Goal: Transaction & Acquisition: Purchase product/service

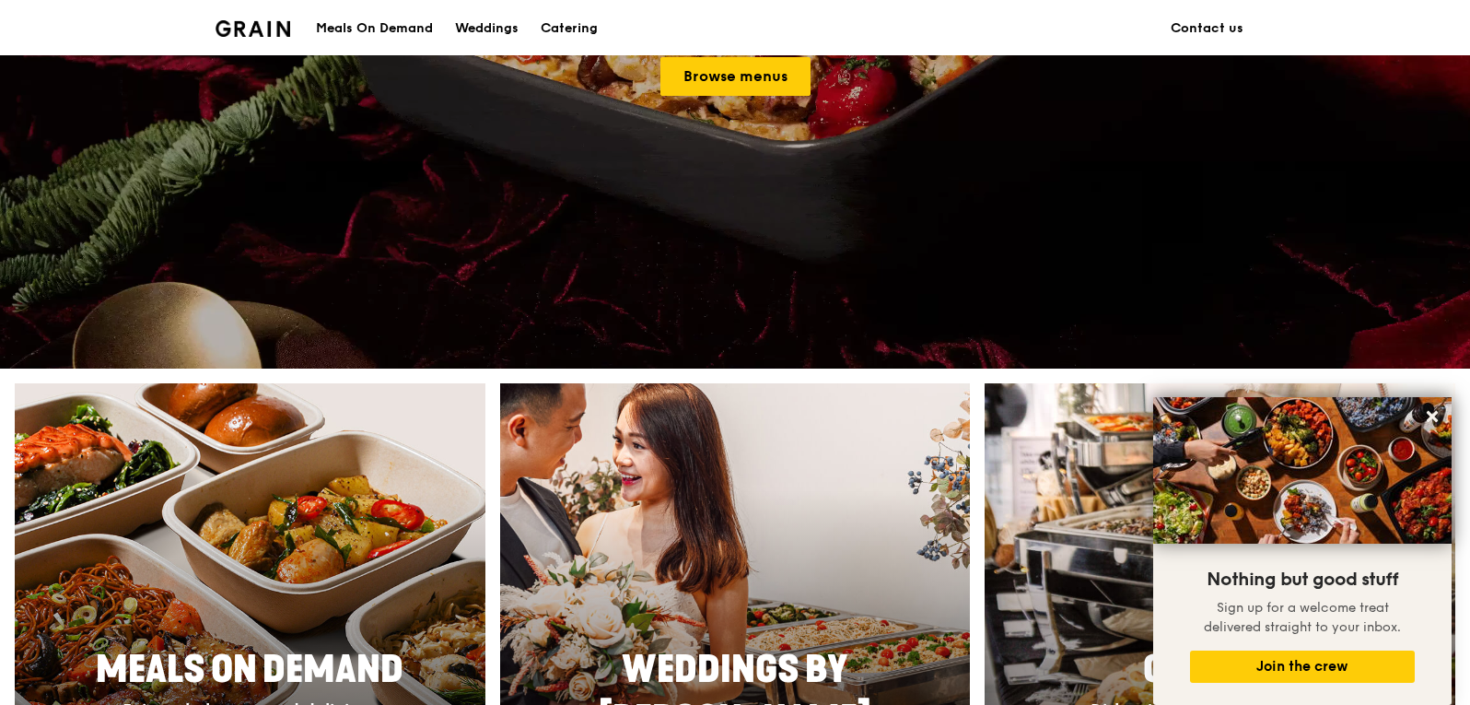
scroll to position [92, 0]
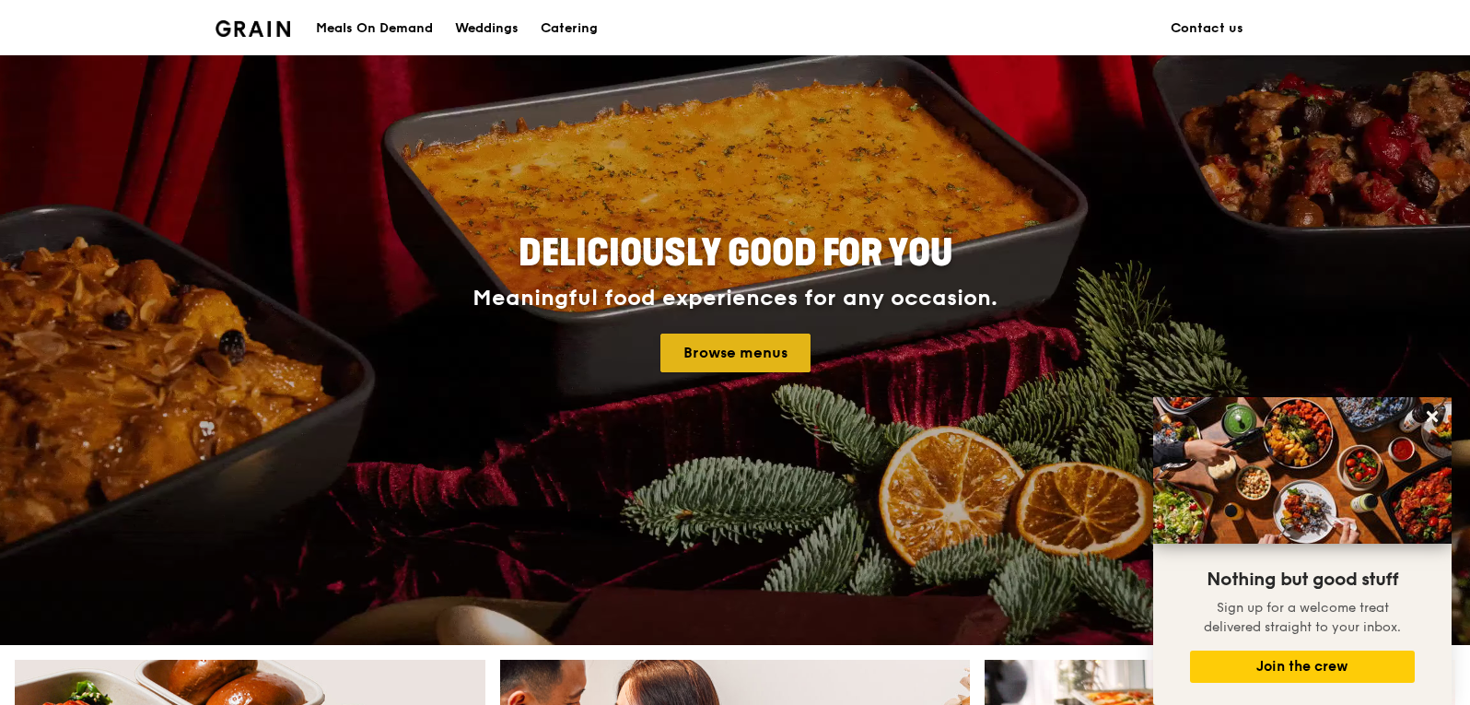
click at [762, 351] on link "Browse menus" at bounding box center [736, 352] width 150 height 39
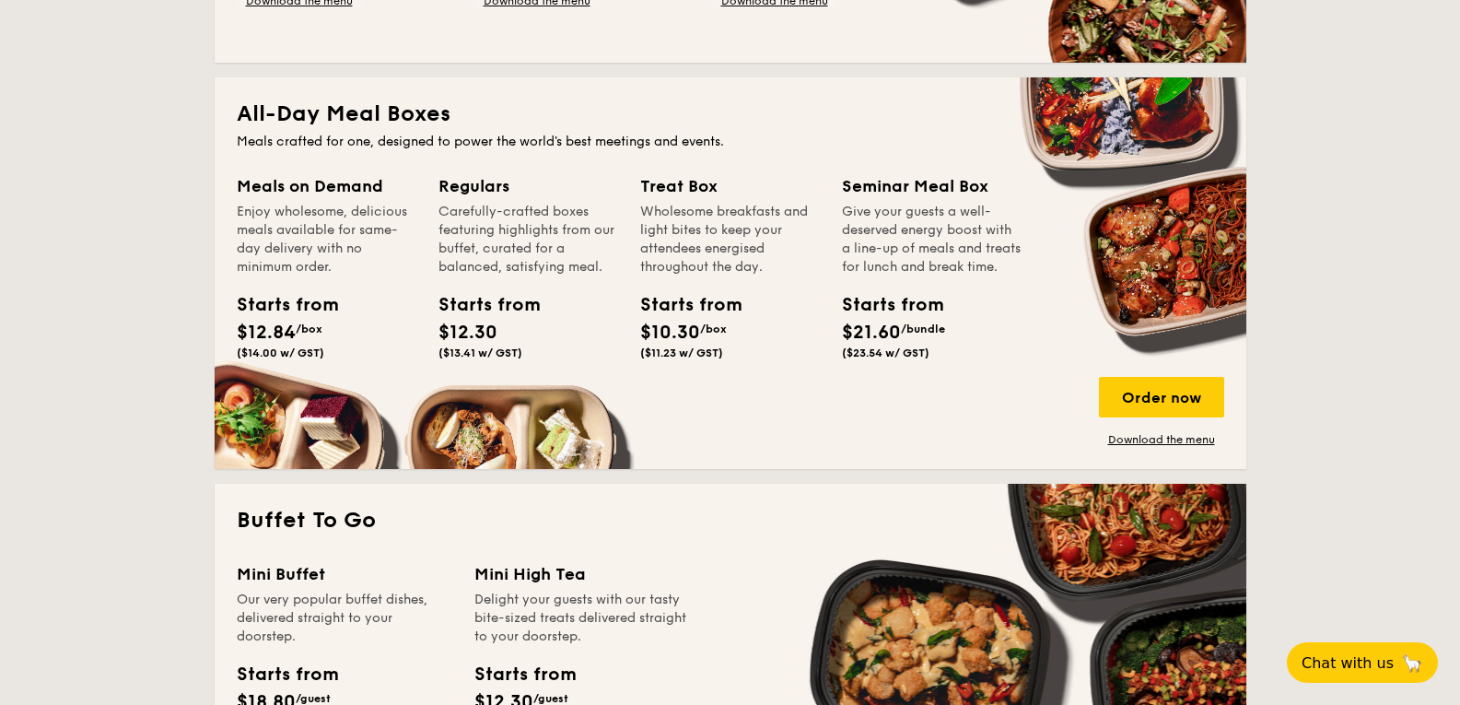
scroll to position [1198, 0]
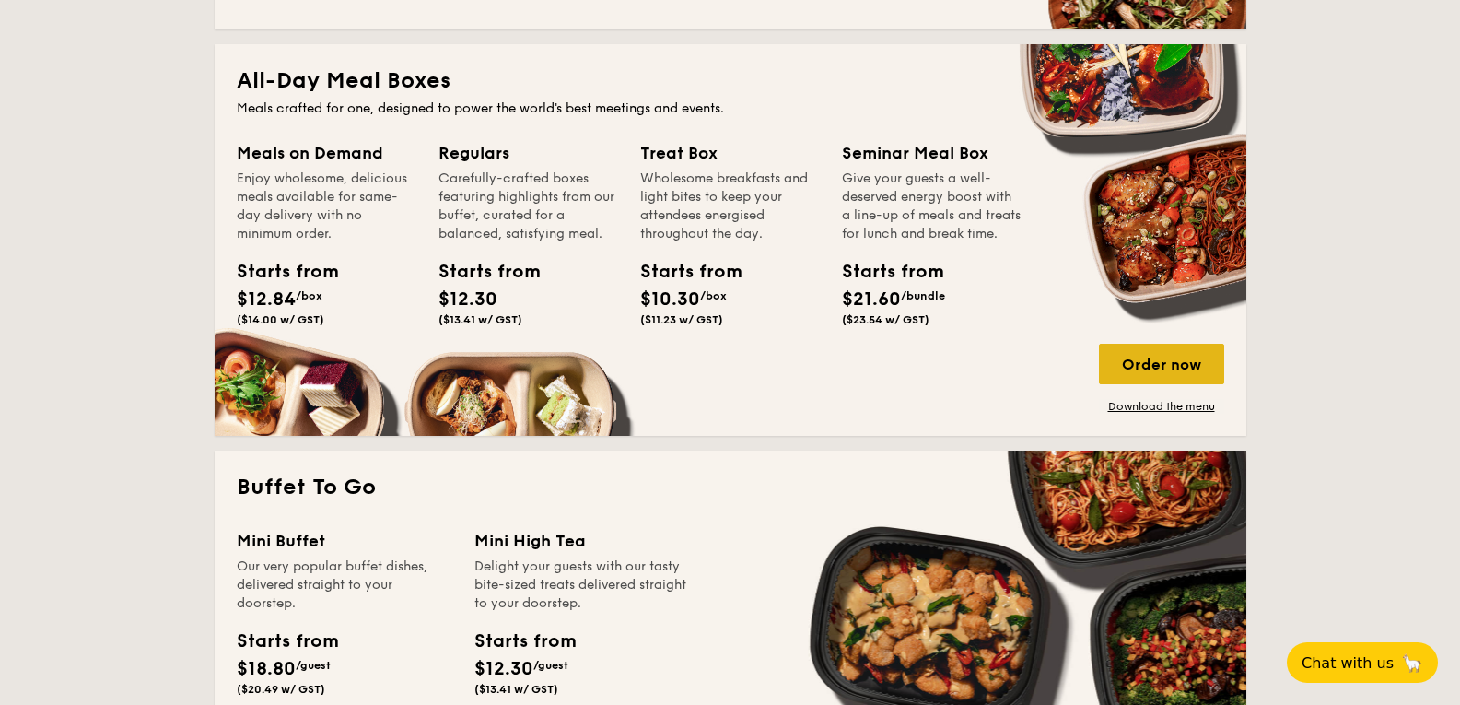
click at [1155, 364] on div "Order now" at bounding box center [1161, 364] width 125 height 41
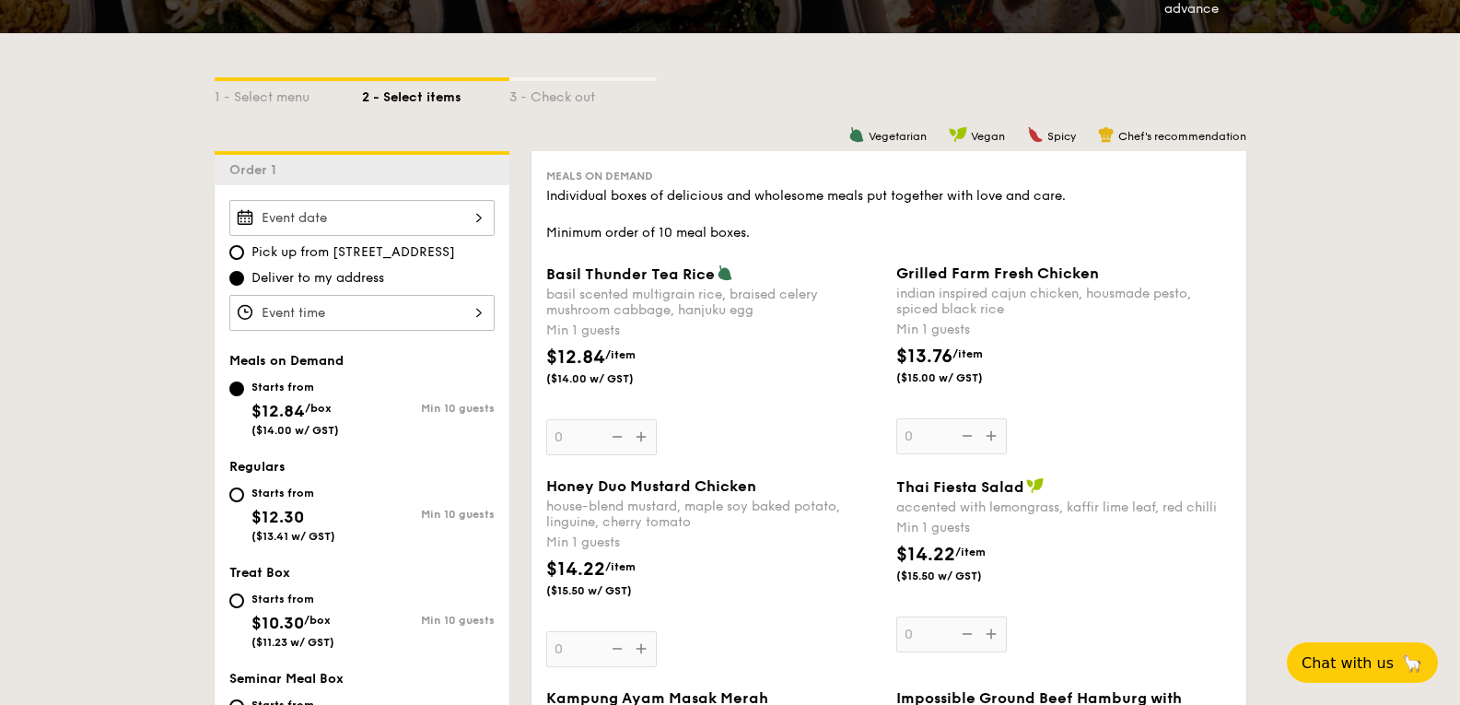
scroll to position [461, 0]
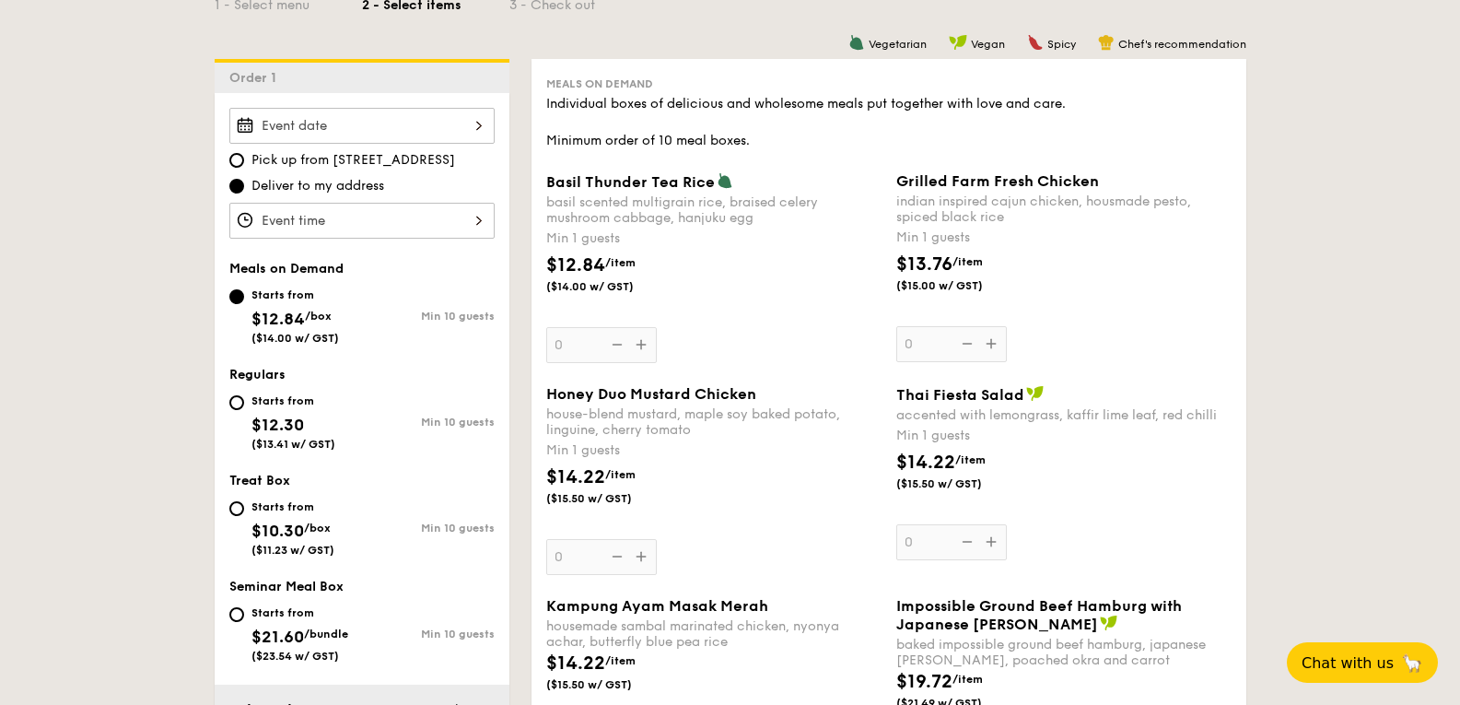
click at [979, 423] on div "Thai Fiesta Salad accented with lemongrass, kaffir lime leaf, red chilli Min 1 …" at bounding box center [1063, 472] width 335 height 175
click at [979, 524] on input "0" at bounding box center [951, 542] width 111 height 36
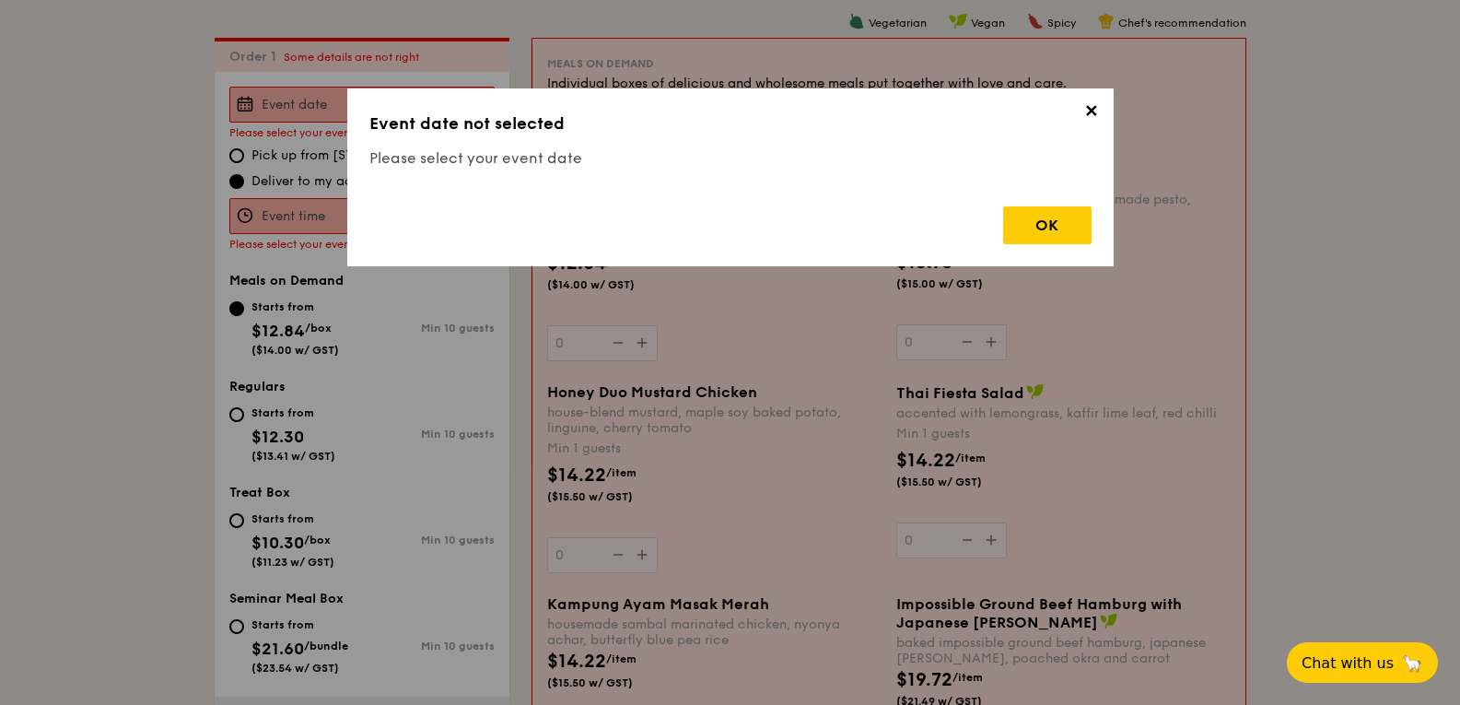
scroll to position [492, 0]
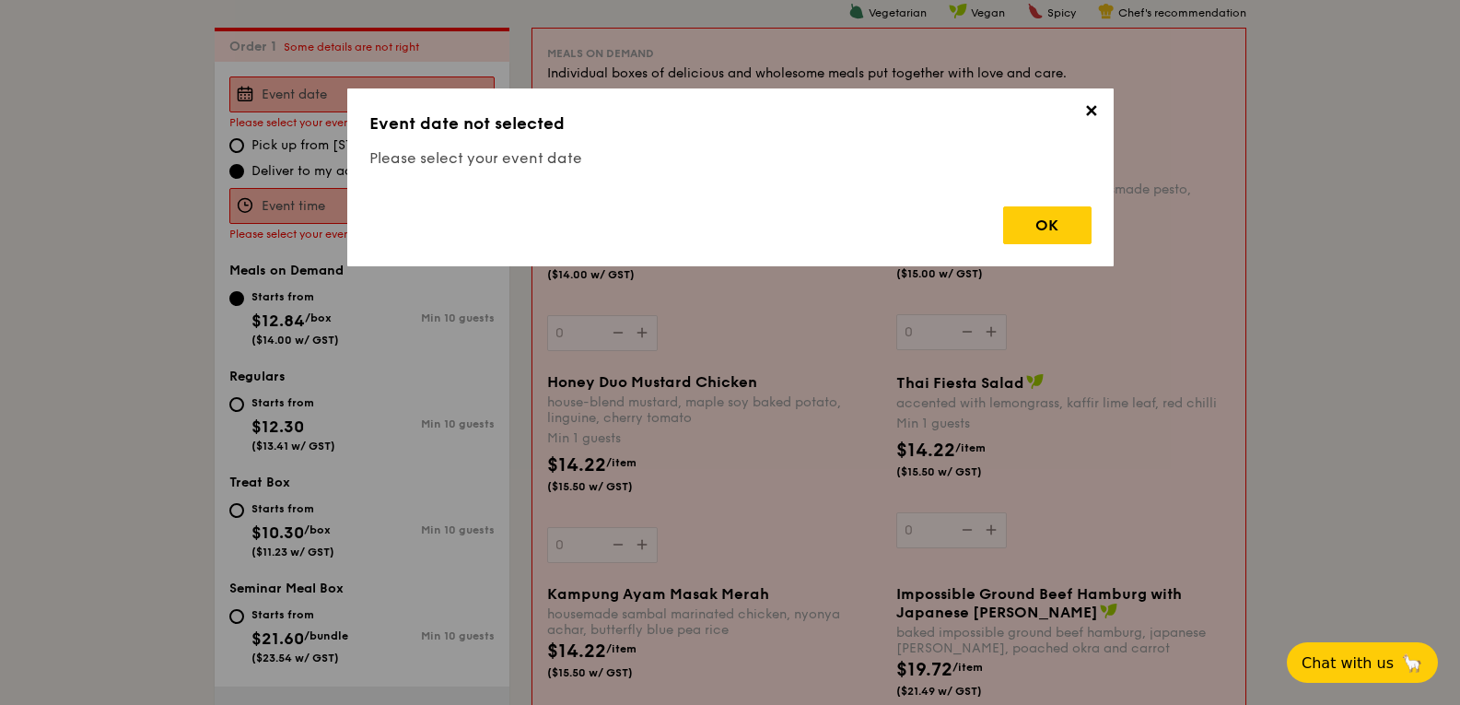
click at [1085, 112] on span "✕" at bounding box center [1092, 114] width 26 height 26
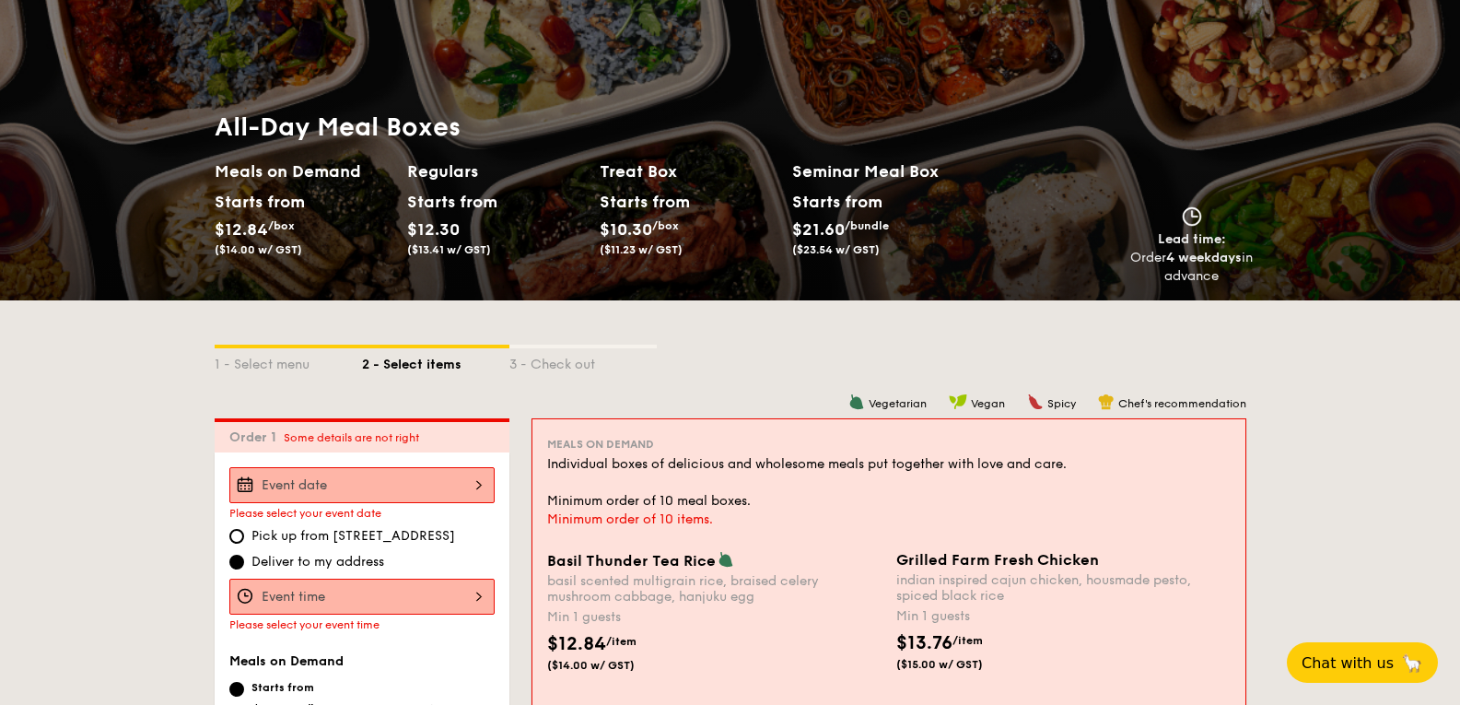
scroll to position [0, 0]
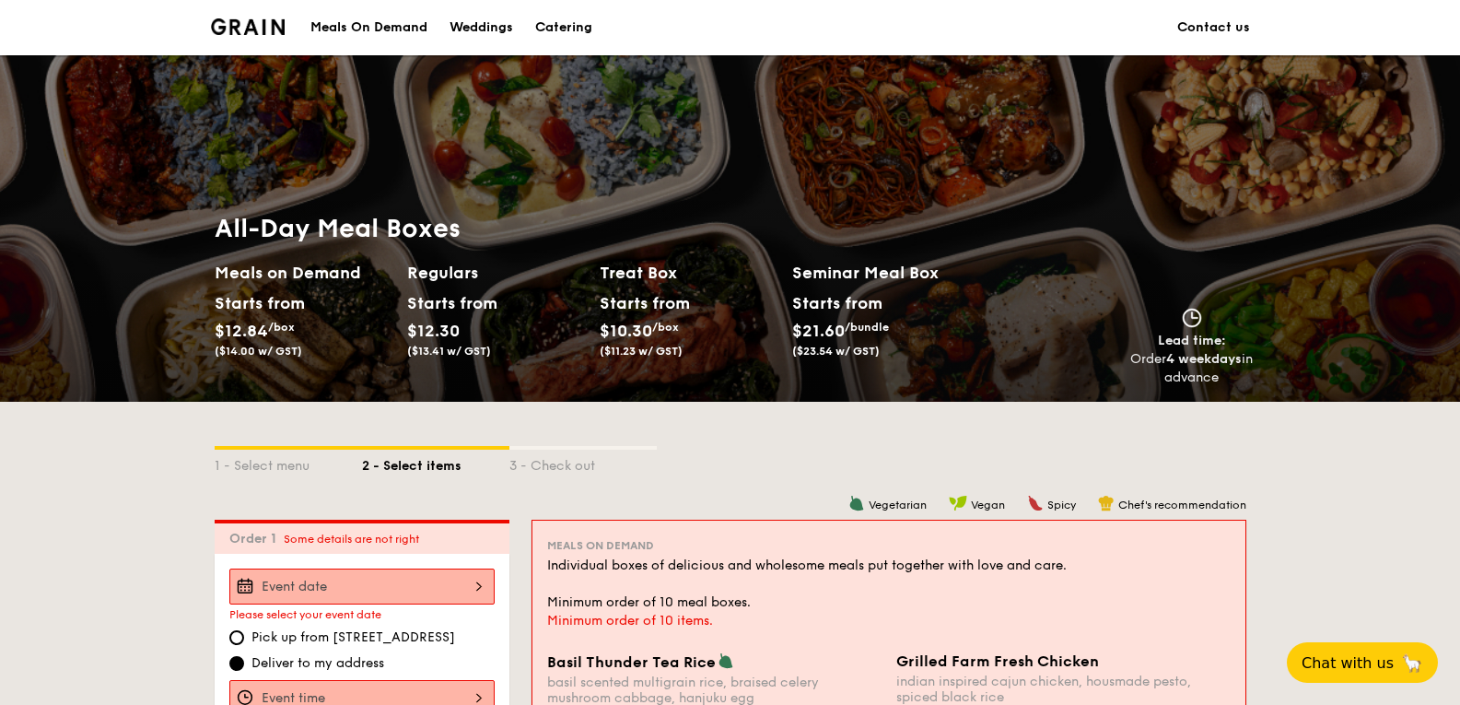
click at [373, 35] on div "Meals On Demand" at bounding box center [368, 27] width 117 height 55
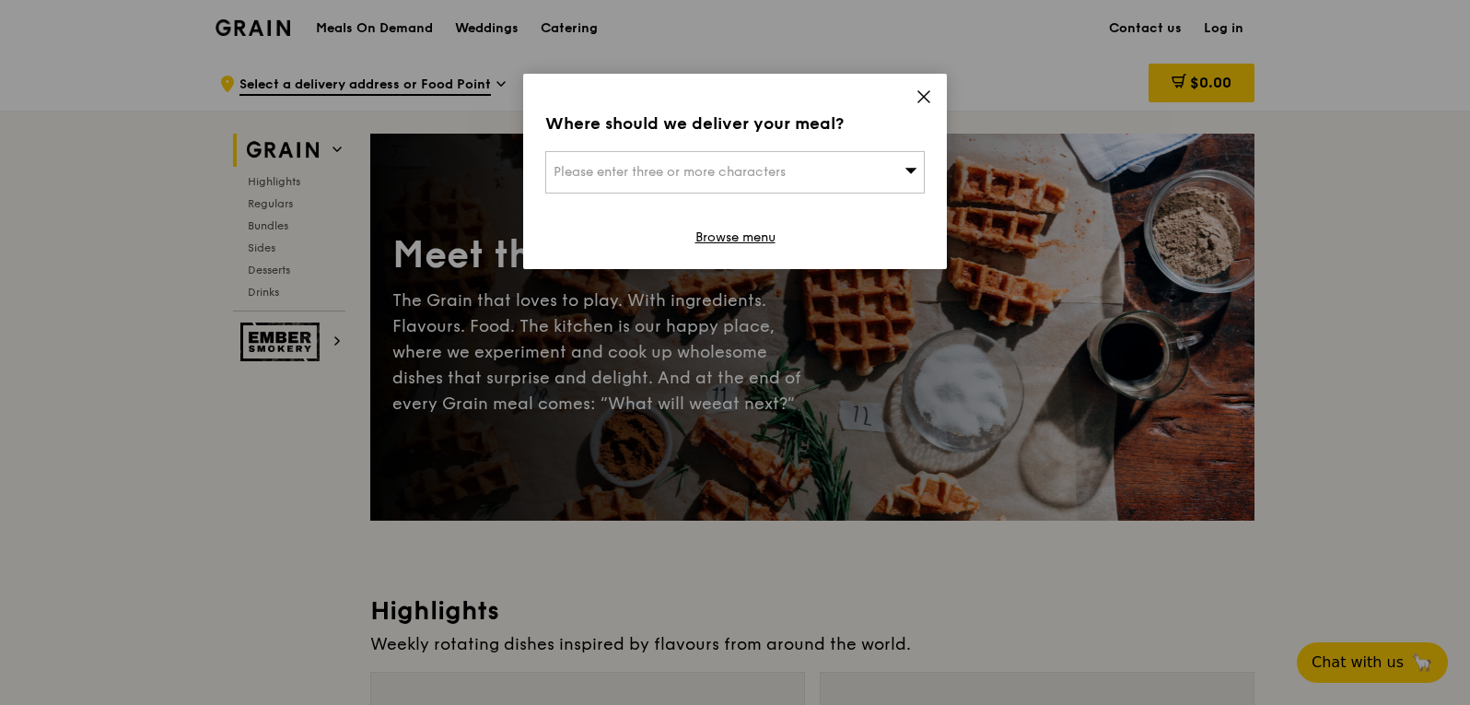
click at [926, 98] on icon at bounding box center [923, 96] width 11 height 11
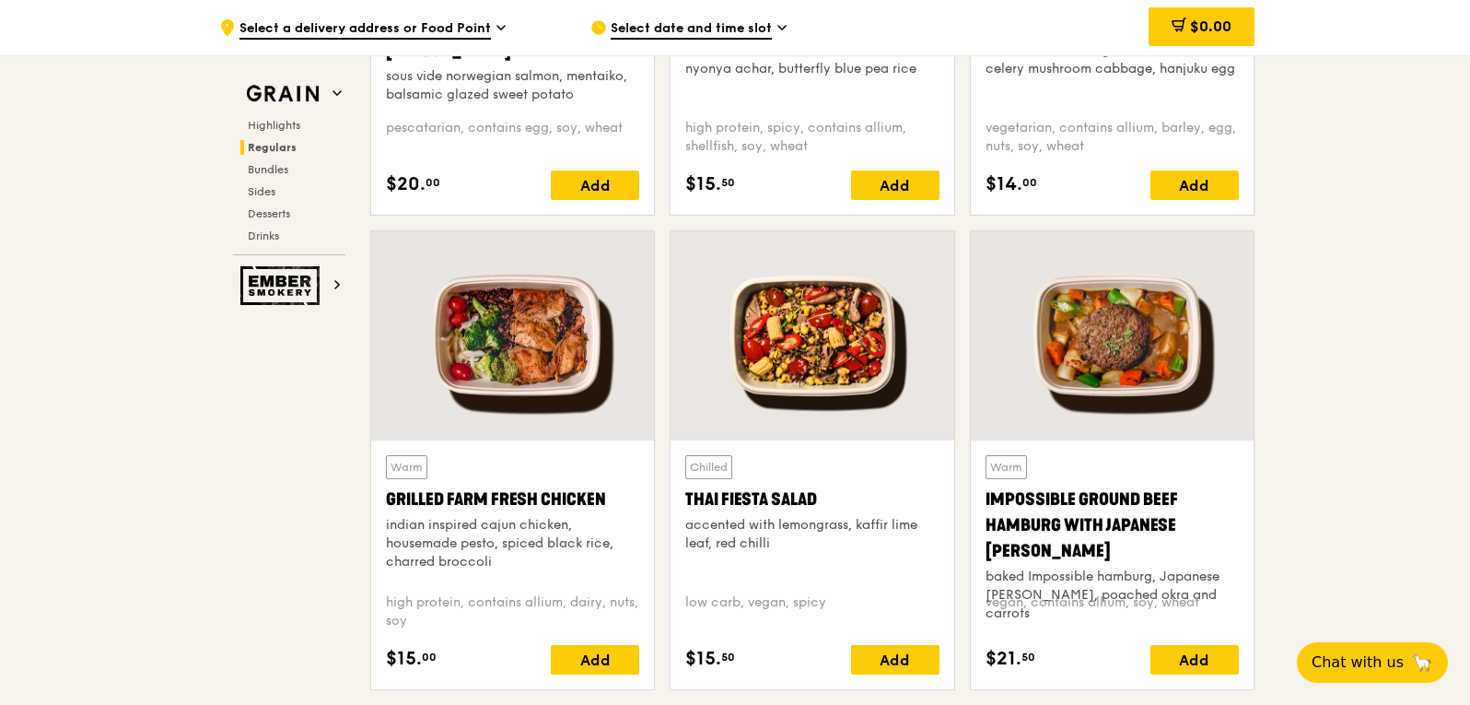
scroll to position [1935, 0]
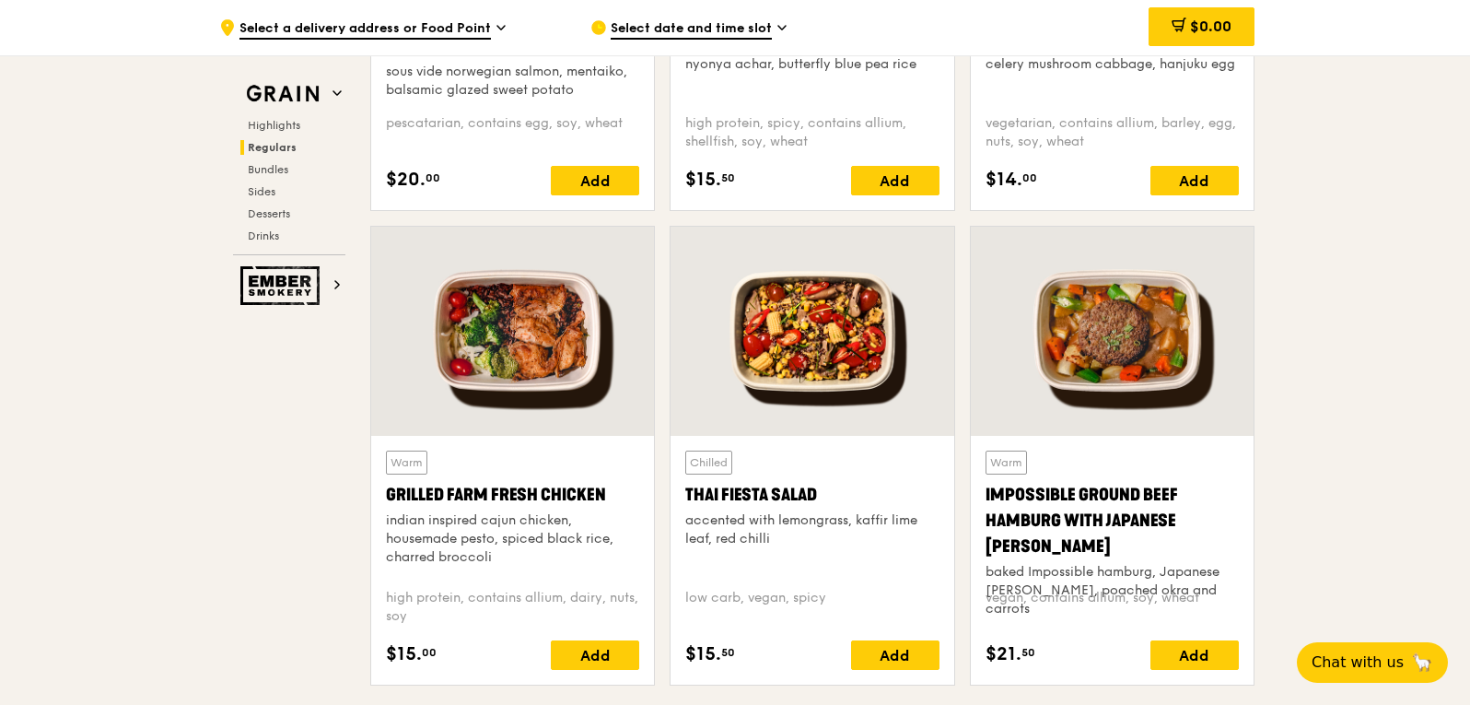
click at [853, 364] on div at bounding box center [812, 331] width 283 height 209
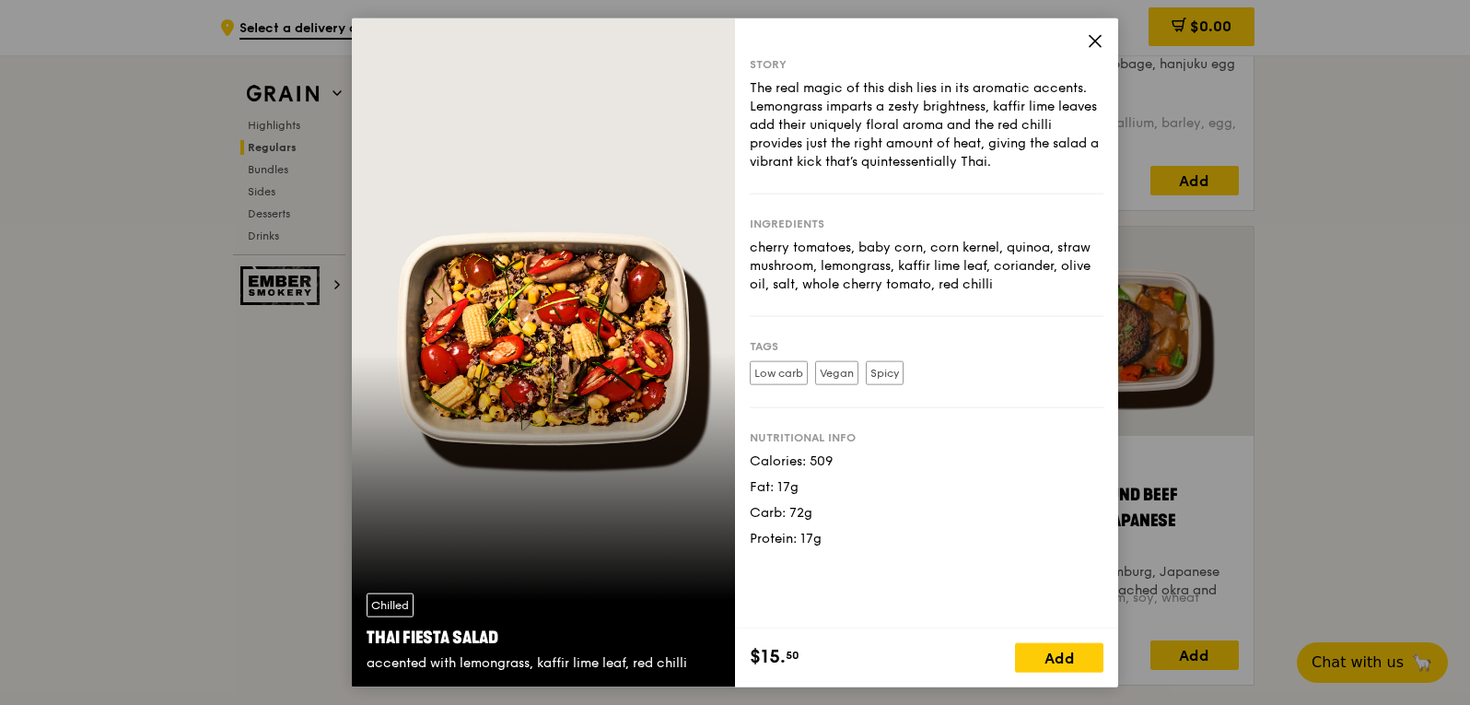
click at [1084, 46] on div "Story The real magic of this dish lies in its aromatic accents. Lemongrass impa…" at bounding box center [926, 323] width 383 height 611
click at [1101, 47] on icon at bounding box center [1095, 40] width 17 height 17
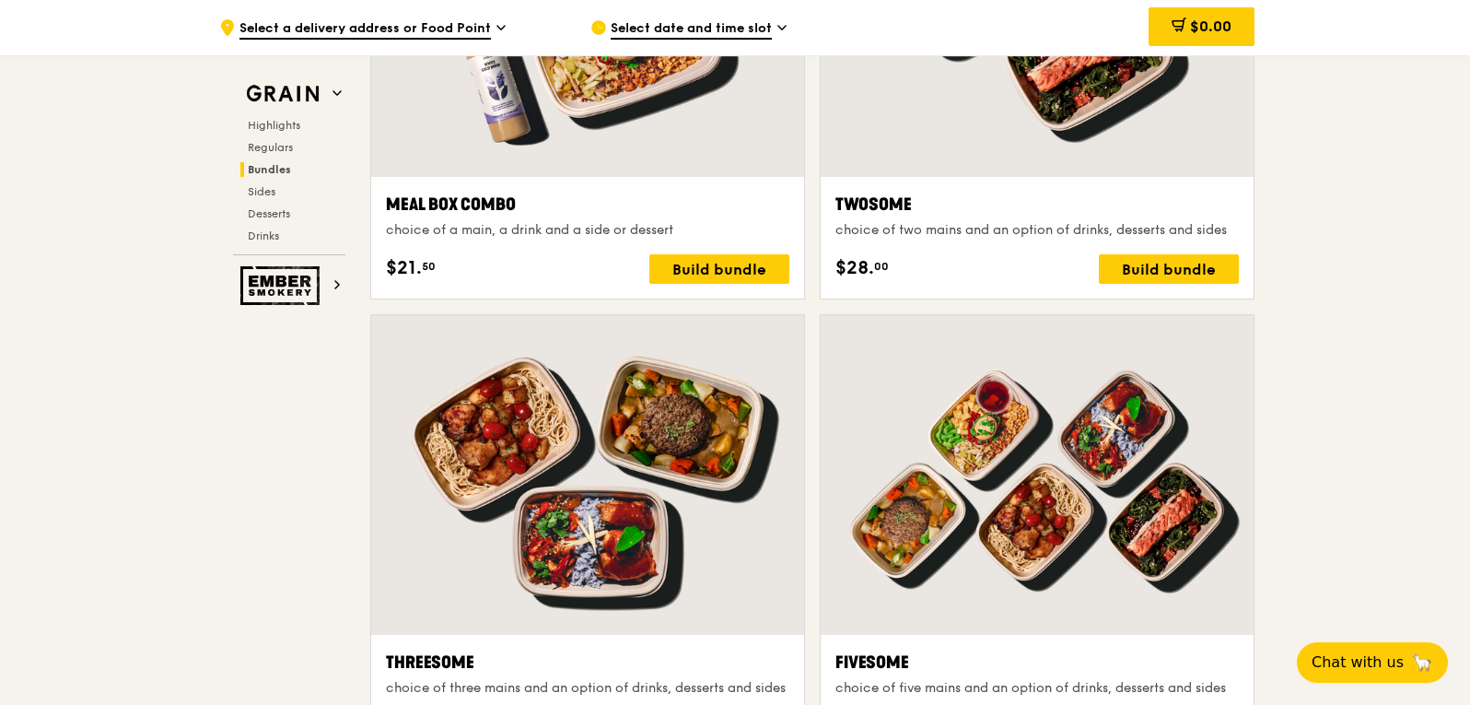
scroll to position [2948, 0]
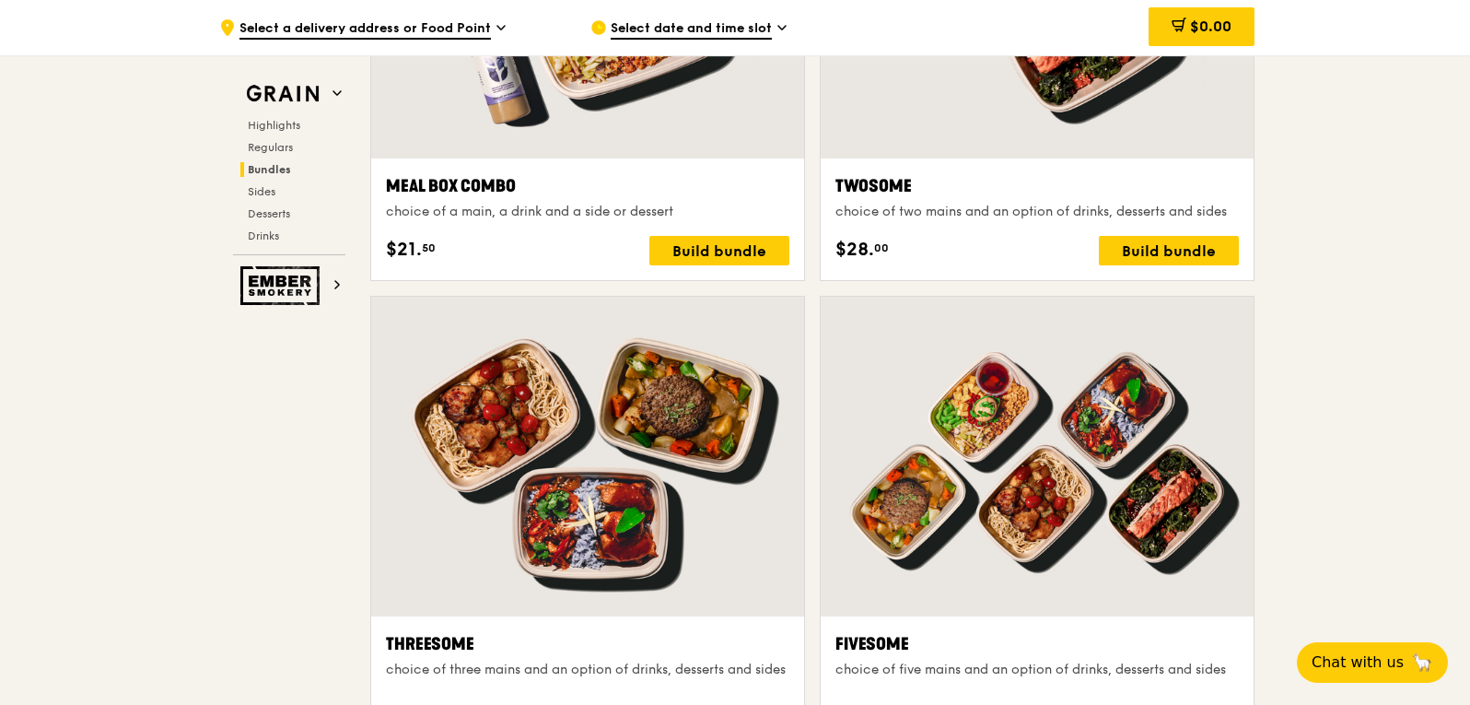
click at [547, 403] on div at bounding box center [587, 457] width 433 height 320
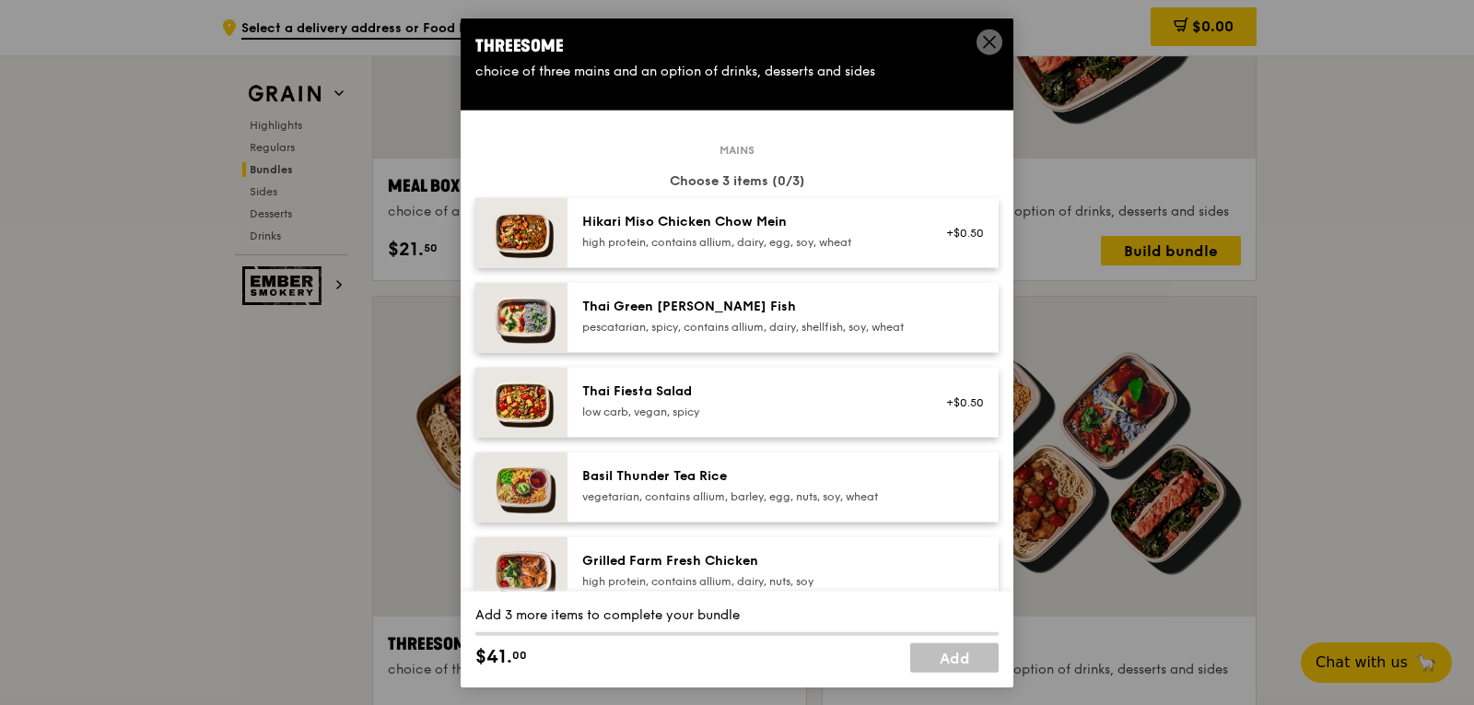
click at [985, 34] on icon at bounding box center [989, 41] width 17 height 17
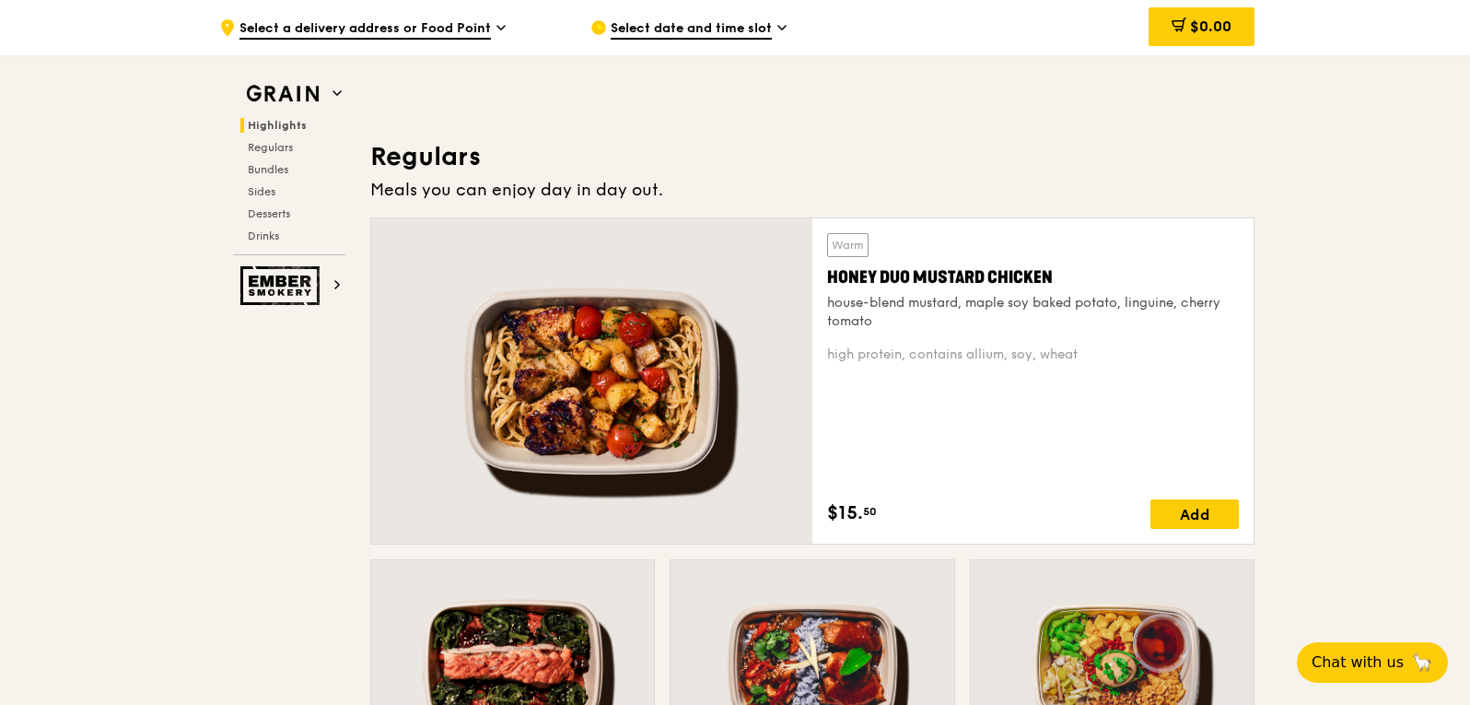
scroll to position [1105, 0]
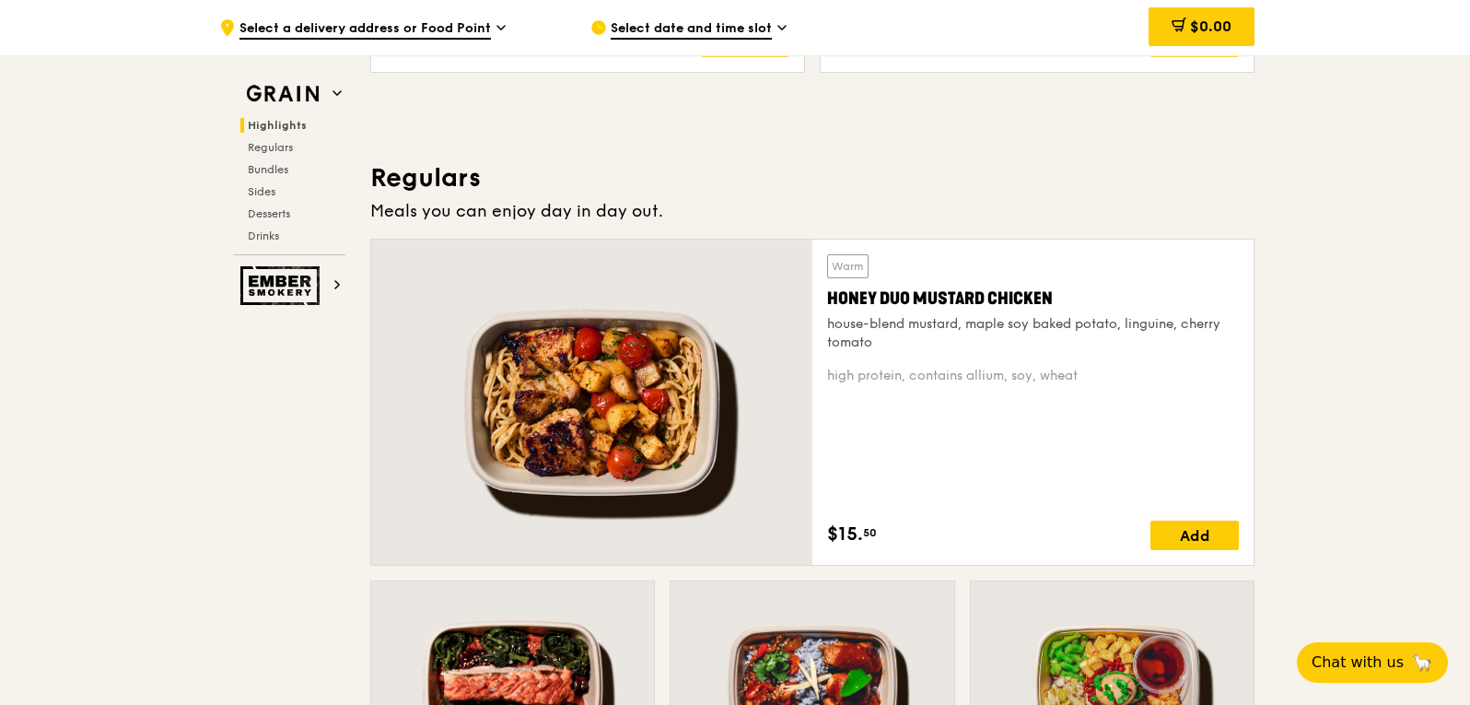
click at [649, 405] on div at bounding box center [591, 402] width 441 height 325
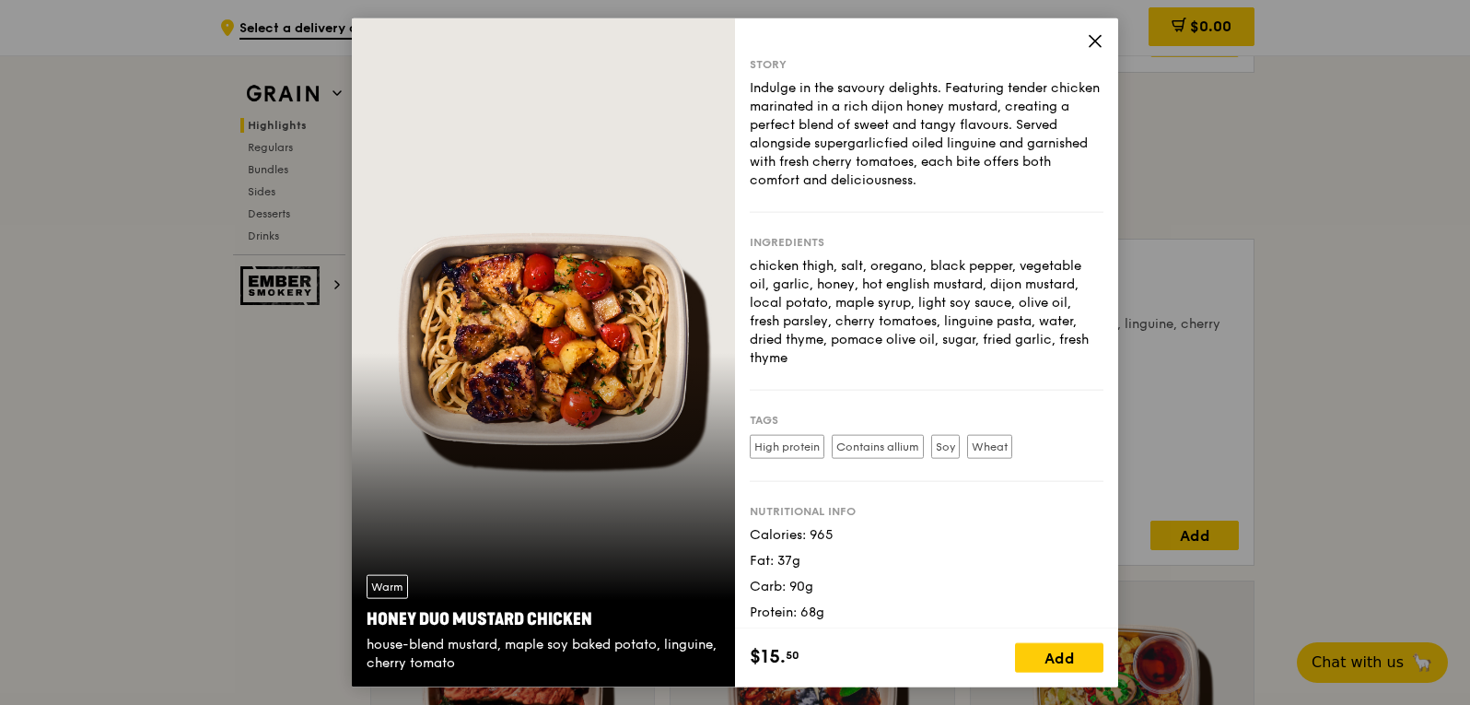
click at [1105, 44] on div "Story Indulge in the savoury delights. Featuring tender chicken marinated in a …" at bounding box center [926, 323] width 383 height 611
click at [1105, 47] on div "Story Indulge in the savoury delights. Featuring tender chicken marinated in a …" at bounding box center [926, 323] width 383 height 611
click at [1100, 46] on icon at bounding box center [1095, 40] width 11 height 11
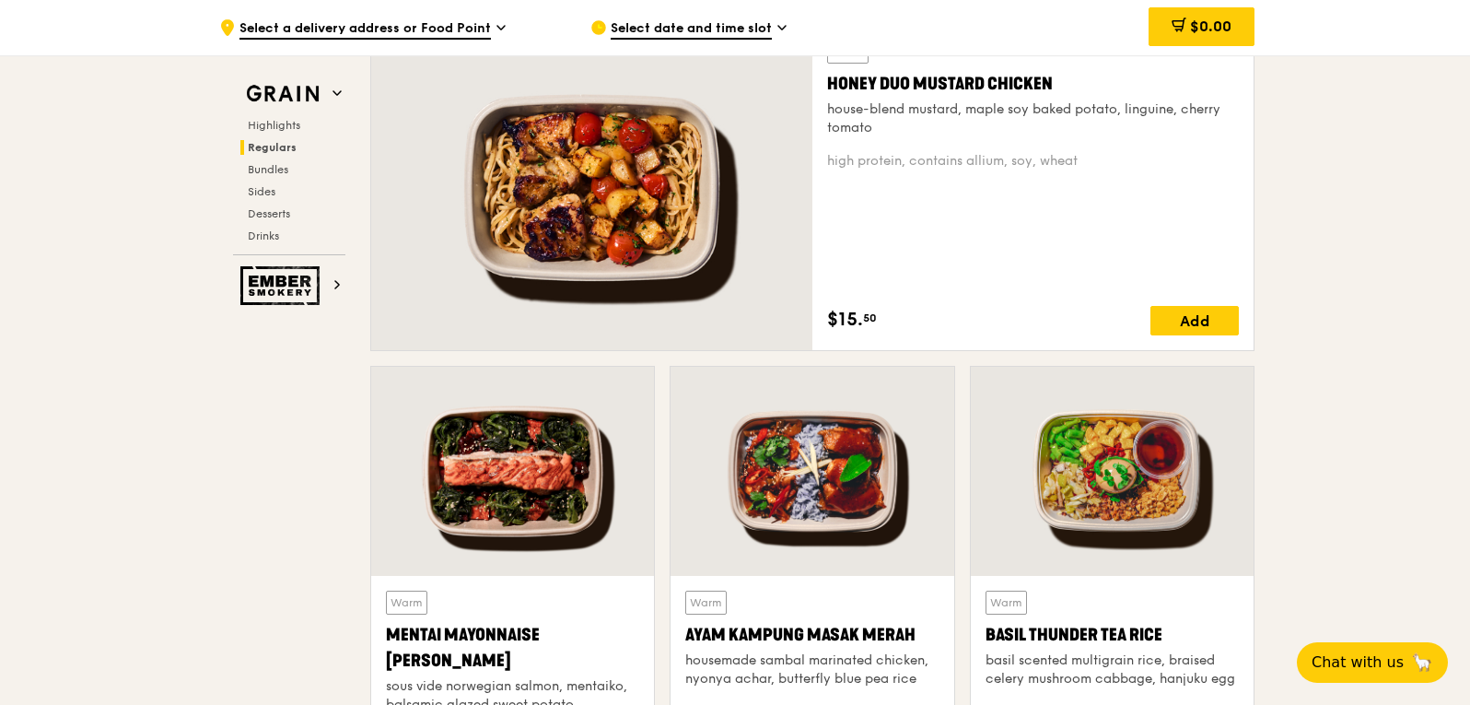
scroll to position [1566, 0]
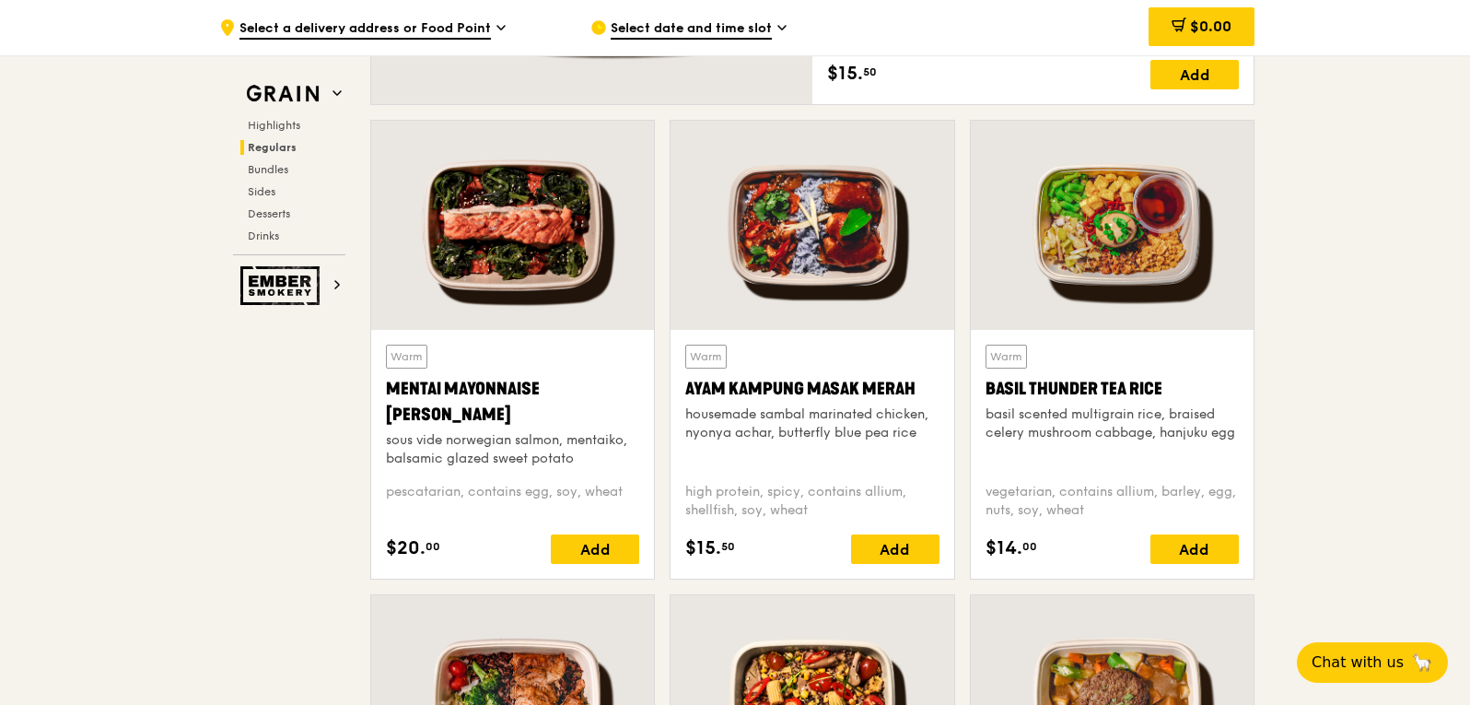
click at [855, 275] on div at bounding box center [812, 225] width 283 height 209
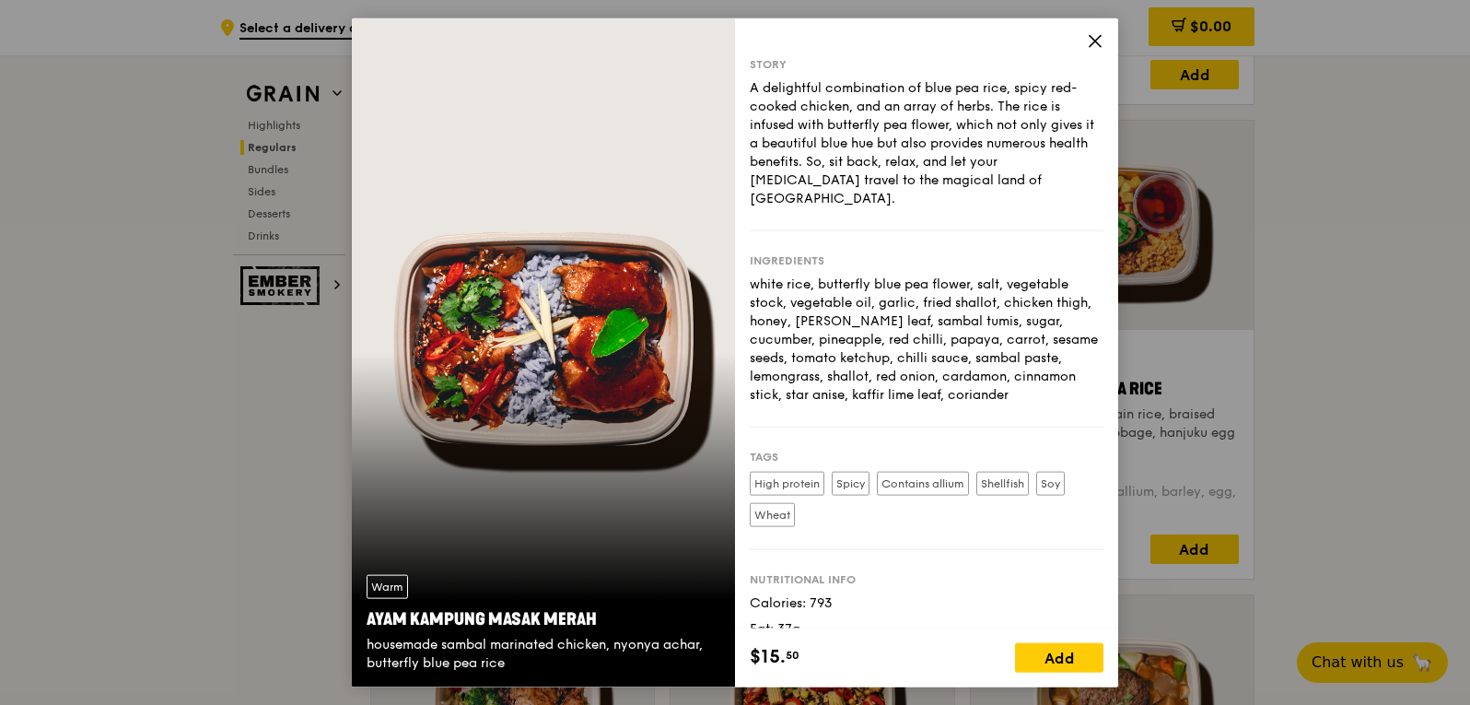
click at [1098, 43] on icon at bounding box center [1095, 40] width 11 height 11
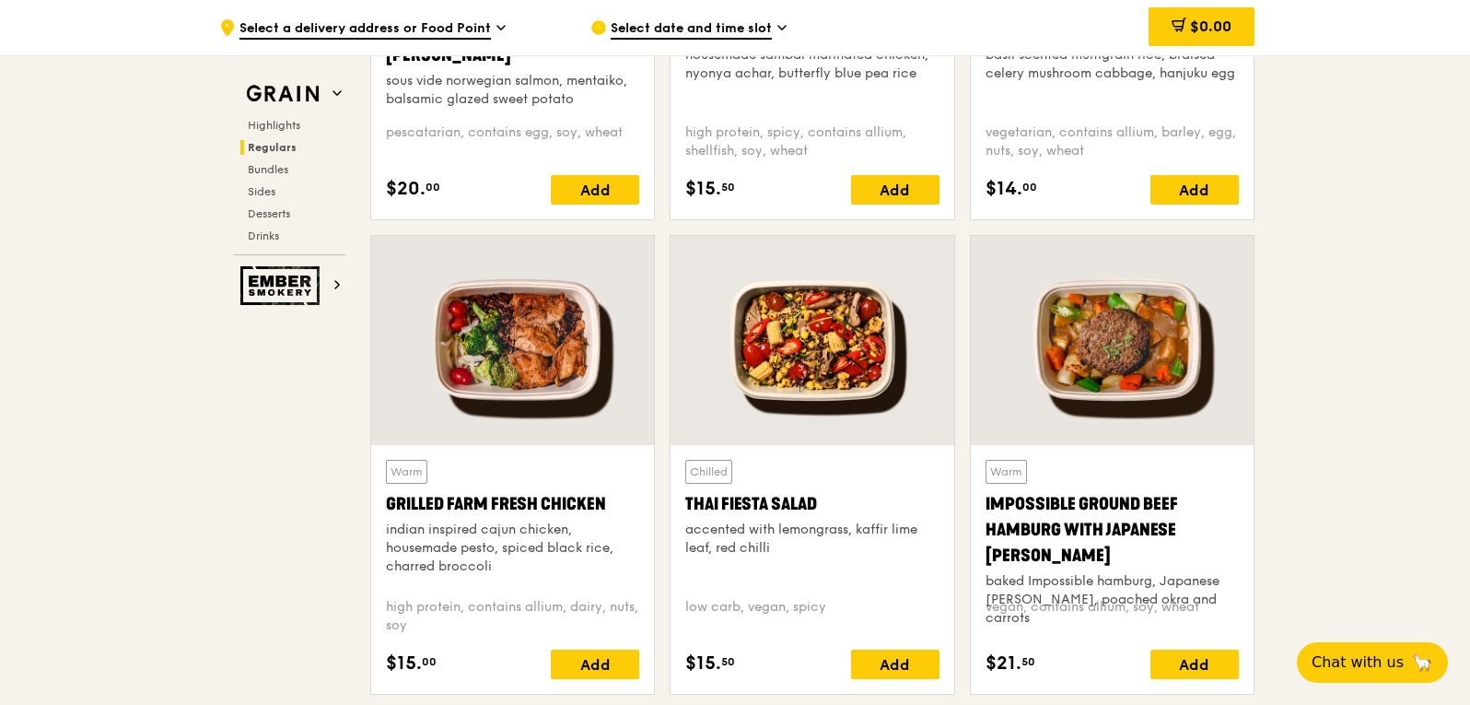
scroll to position [1935, 0]
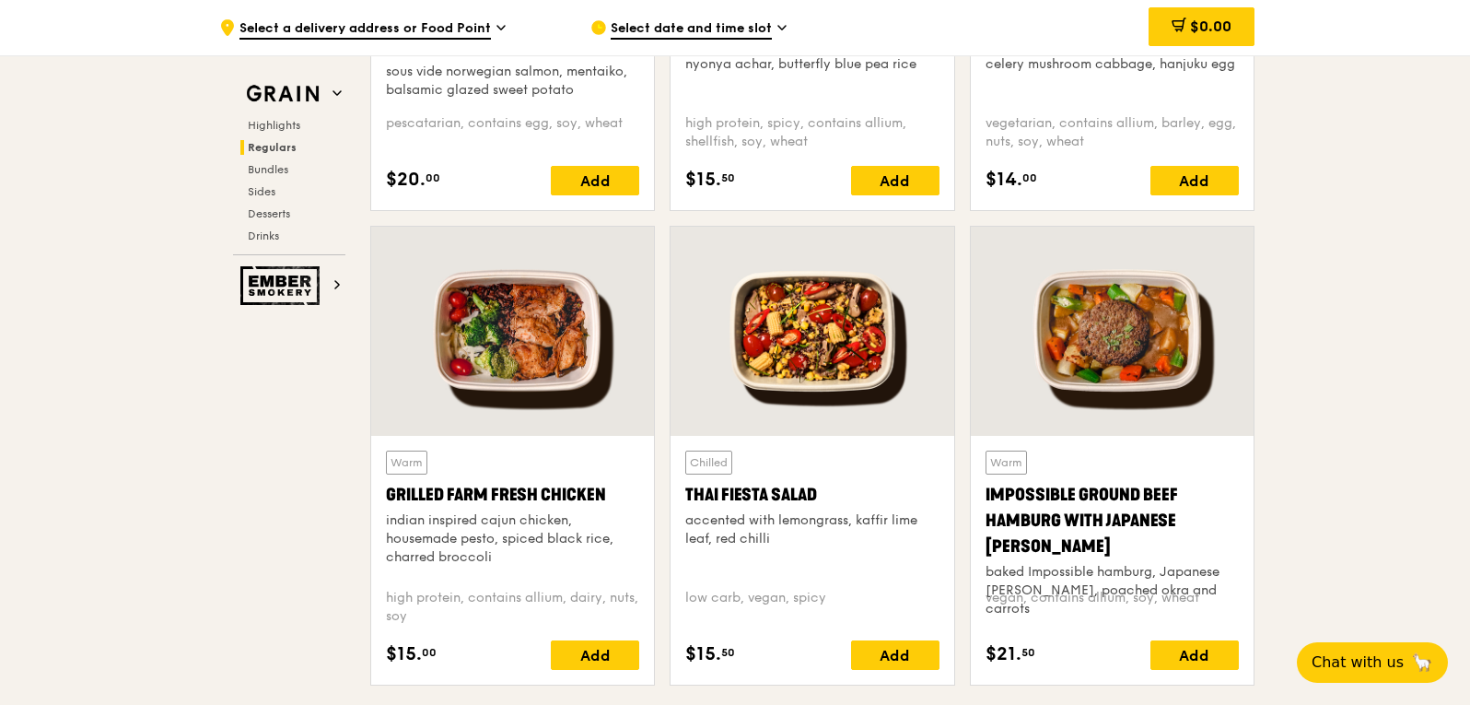
click at [812, 363] on div at bounding box center [812, 331] width 283 height 209
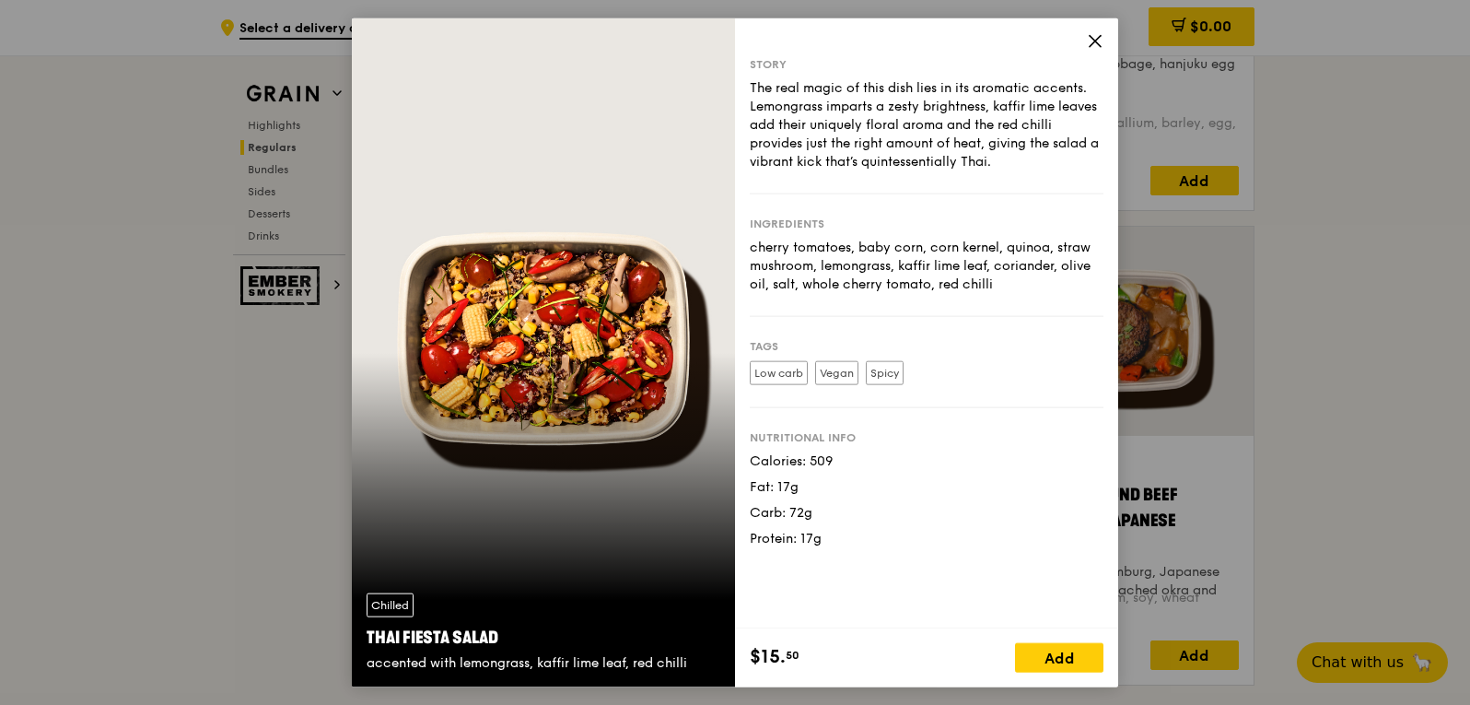
click at [630, 364] on div "Chilled Thai Fiesta Salad accented with lemongrass, kaffir lime leaf, red chilli" at bounding box center [543, 353] width 383 height 670
click at [1093, 43] on icon at bounding box center [1095, 40] width 11 height 11
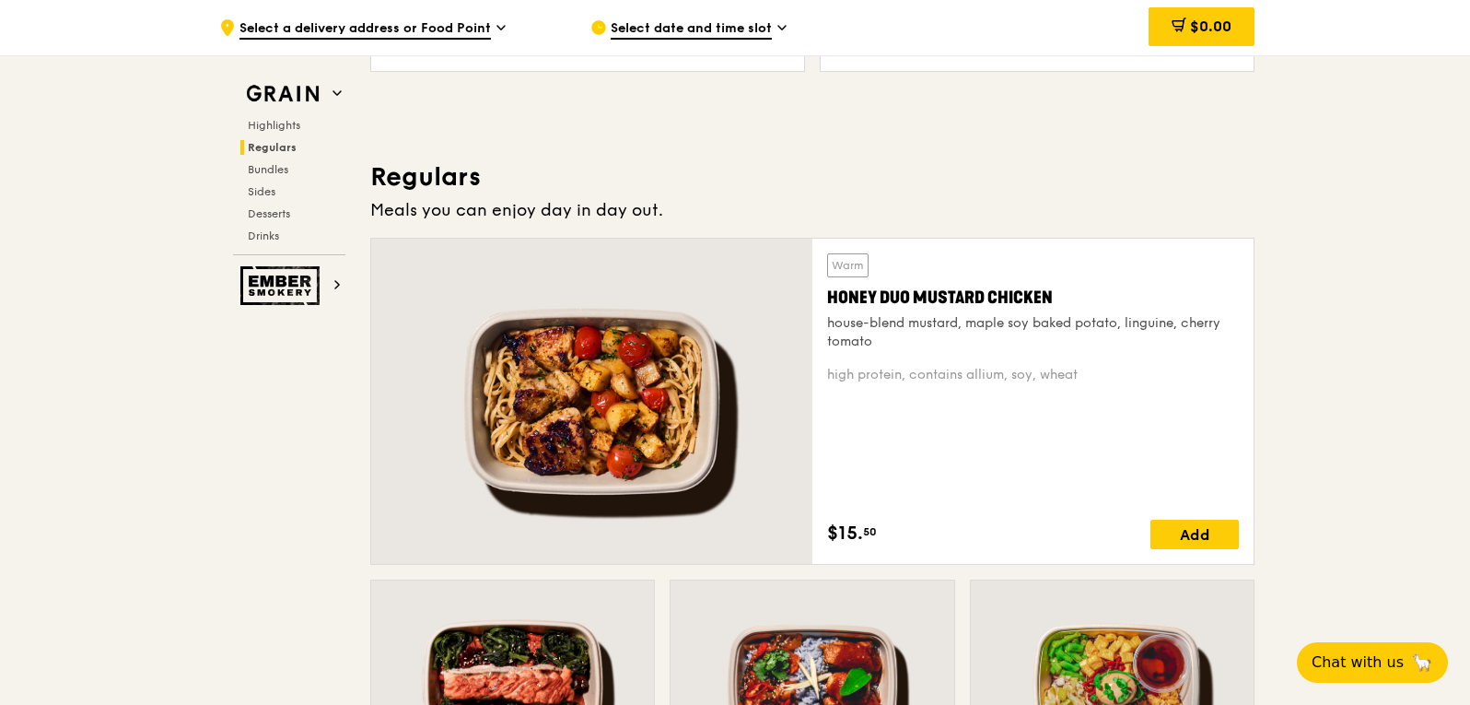
scroll to position [1105, 0]
click at [660, 403] on div at bounding box center [591, 402] width 441 height 325
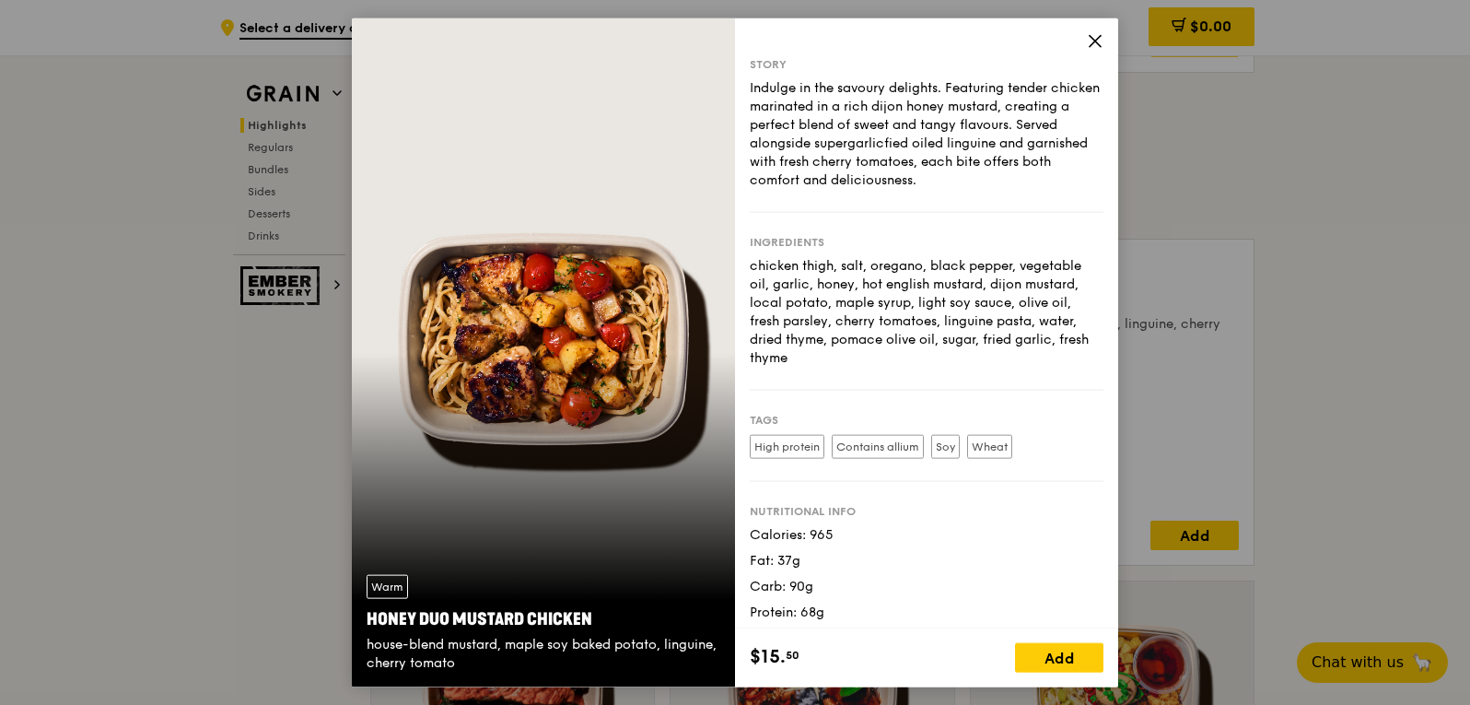
click at [1092, 38] on icon at bounding box center [1095, 40] width 11 height 11
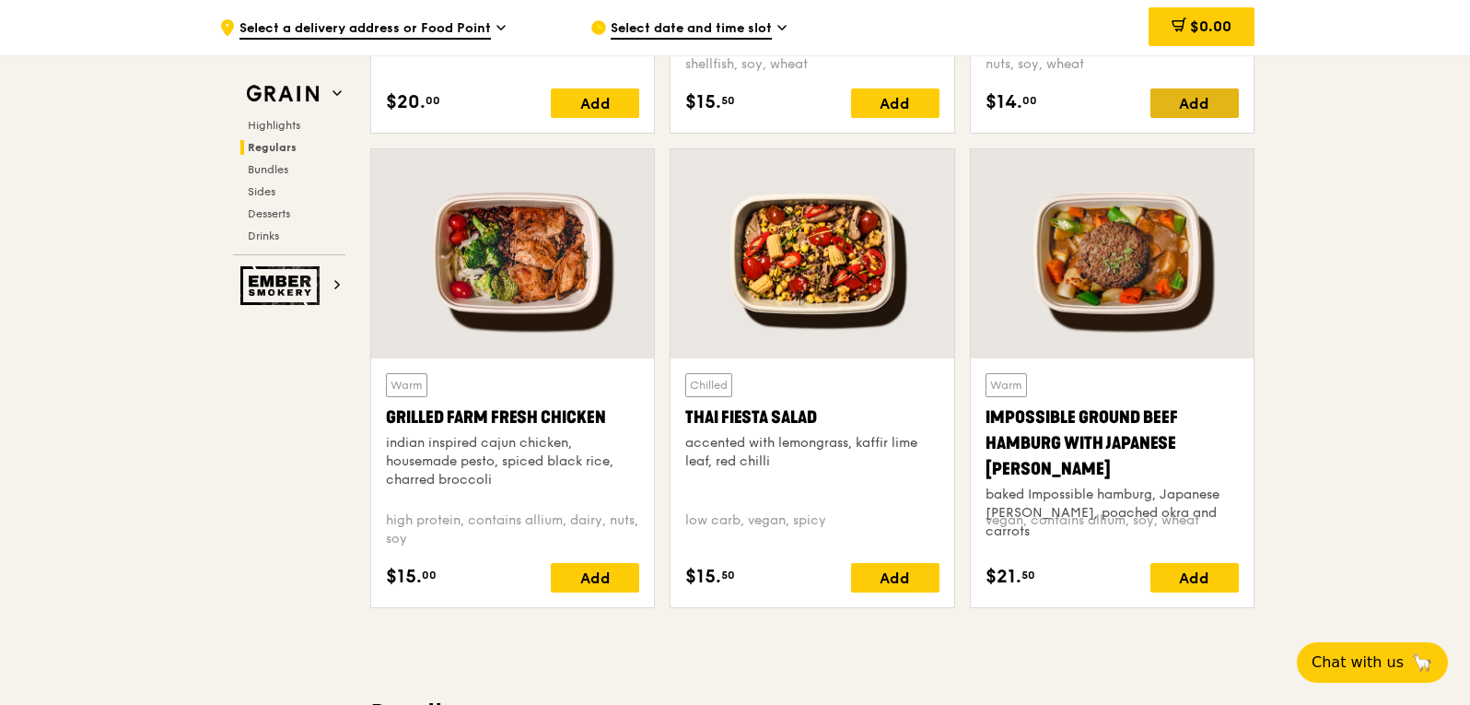
scroll to position [2027, 0]
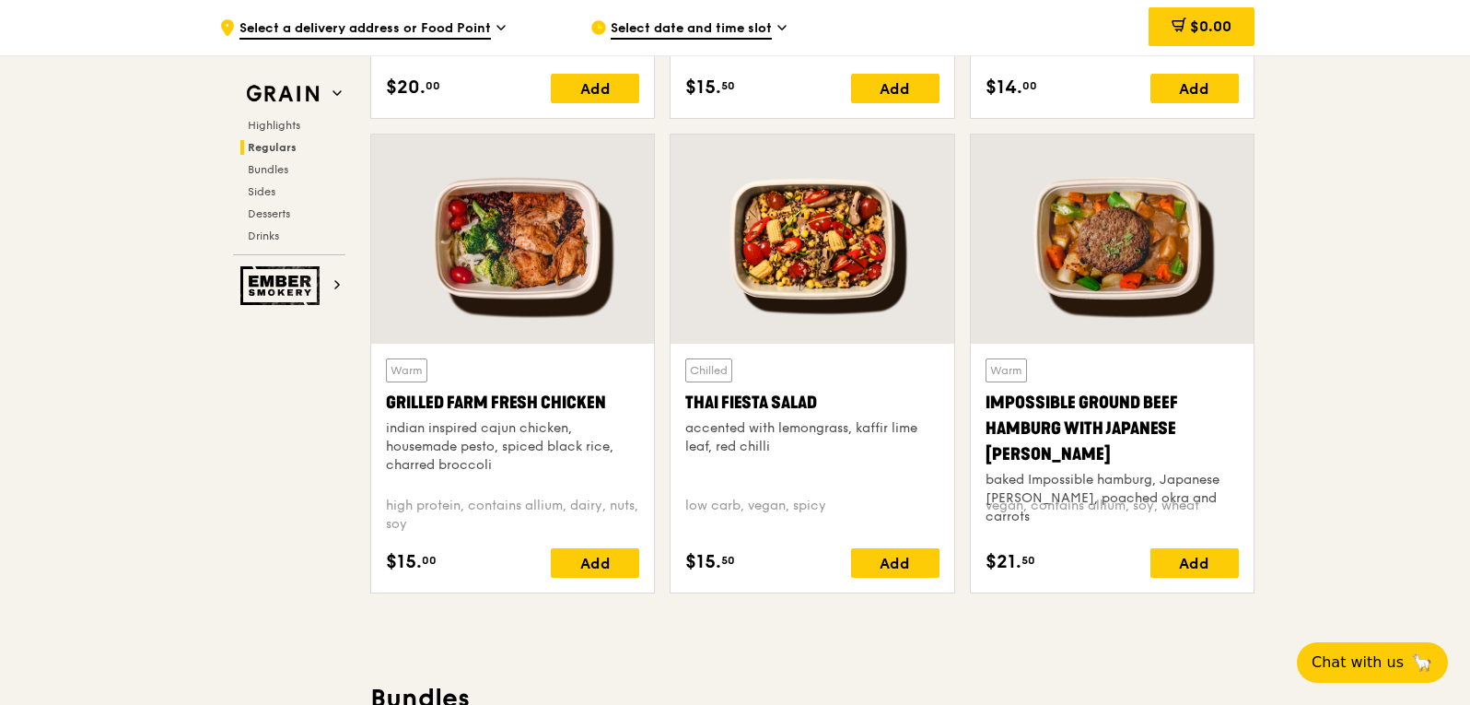
click at [847, 275] on div at bounding box center [812, 238] width 283 height 209
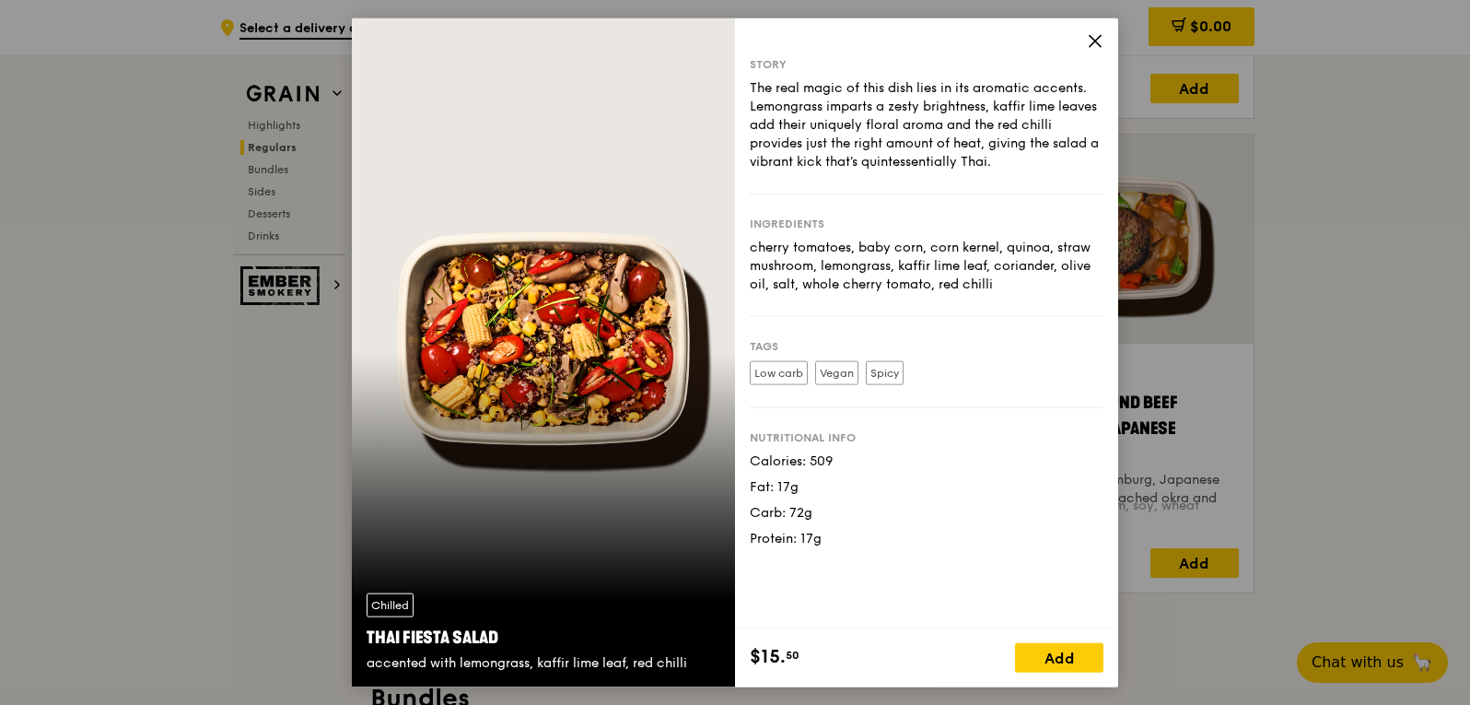
click at [1097, 44] on icon at bounding box center [1095, 40] width 17 height 17
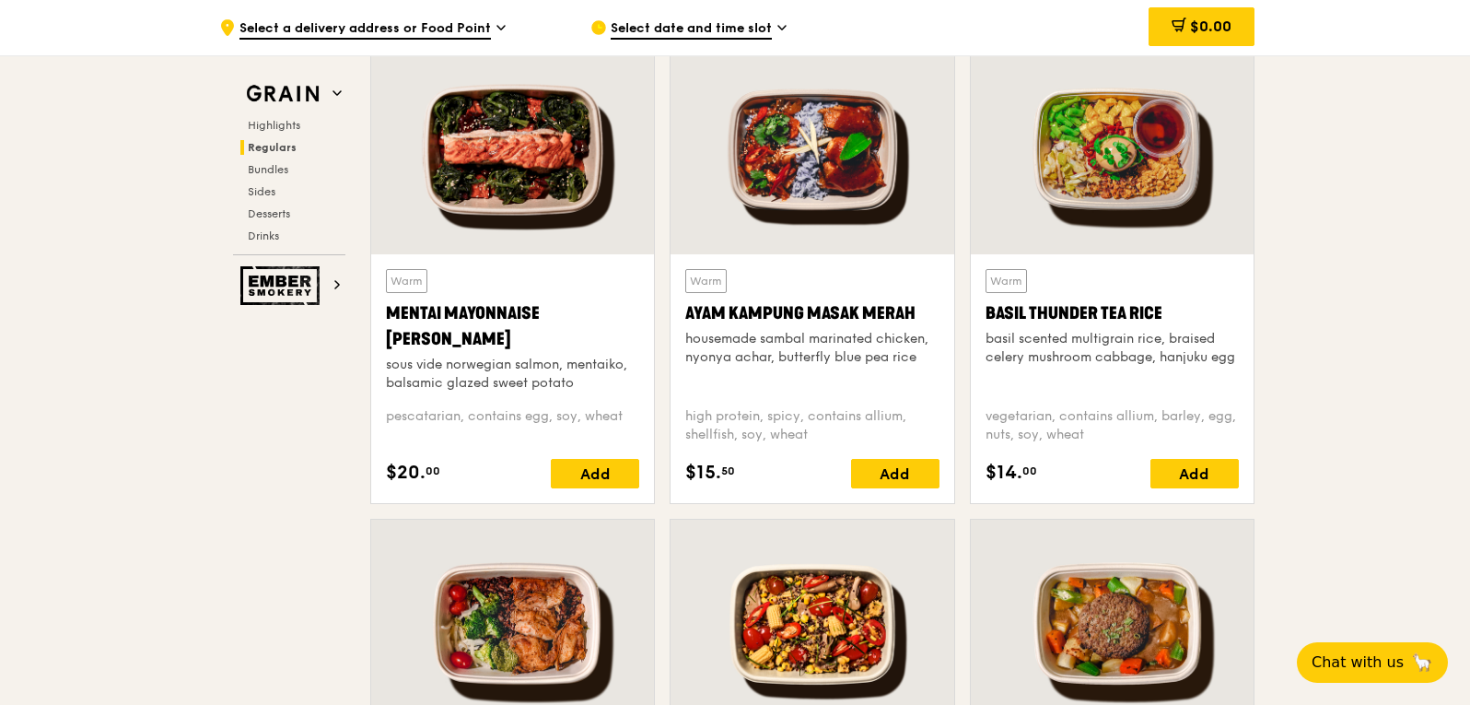
scroll to position [1382, 0]
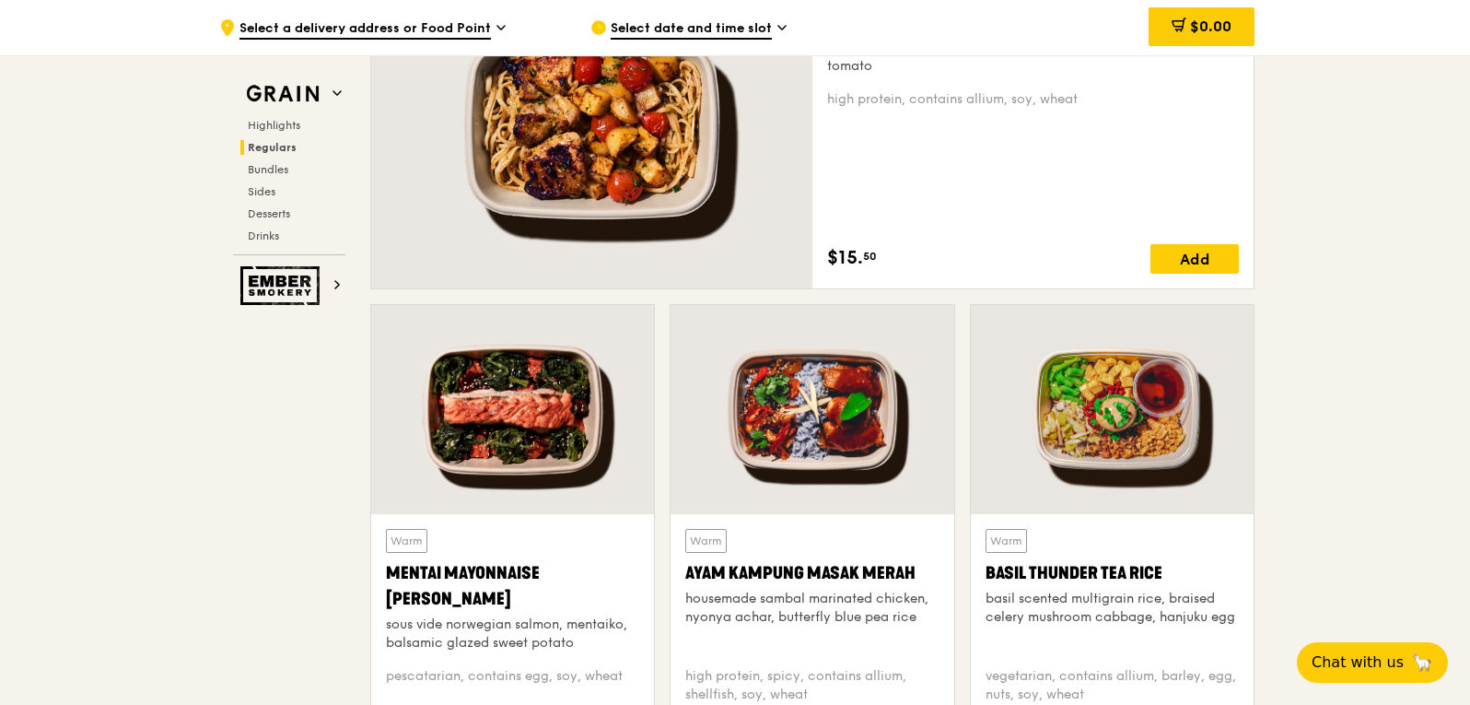
click at [1167, 464] on div at bounding box center [1112, 409] width 283 height 209
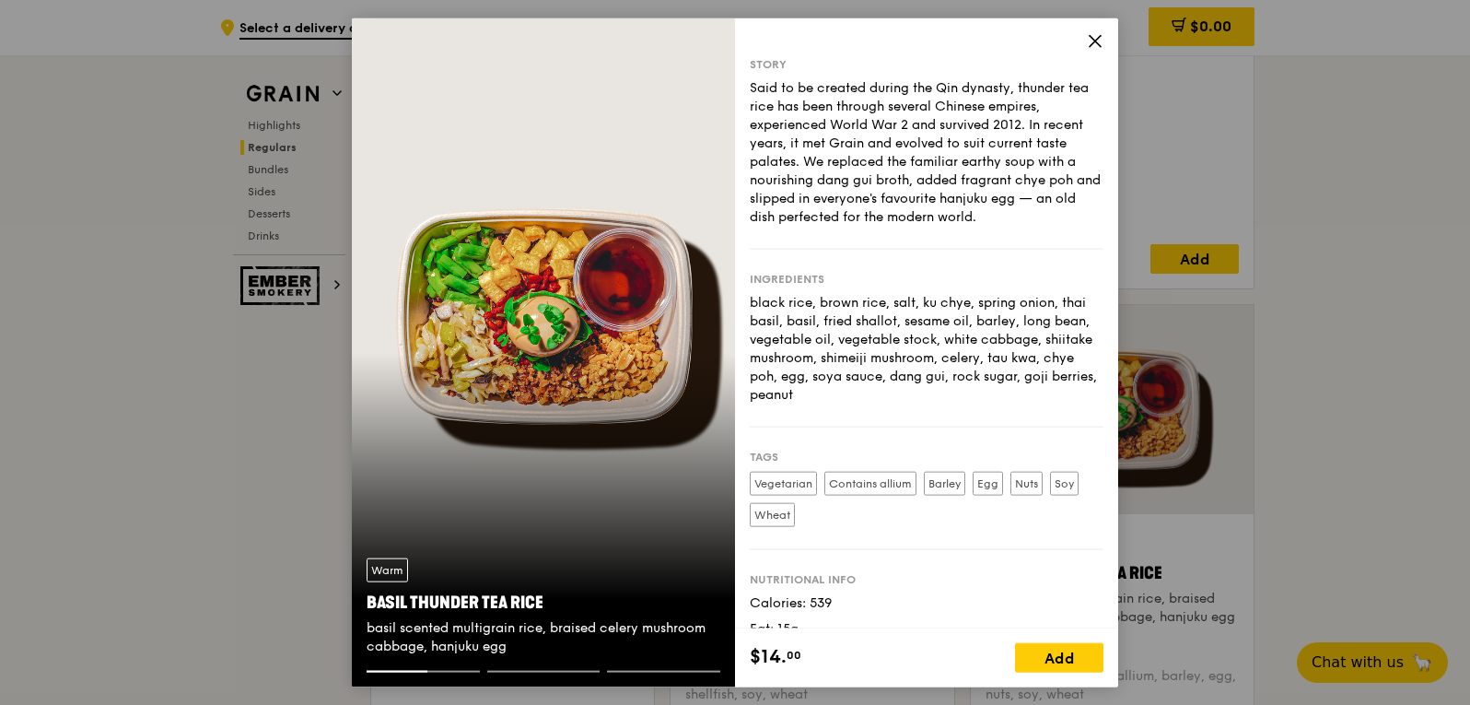
click at [1091, 41] on icon at bounding box center [1095, 40] width 17 height 17
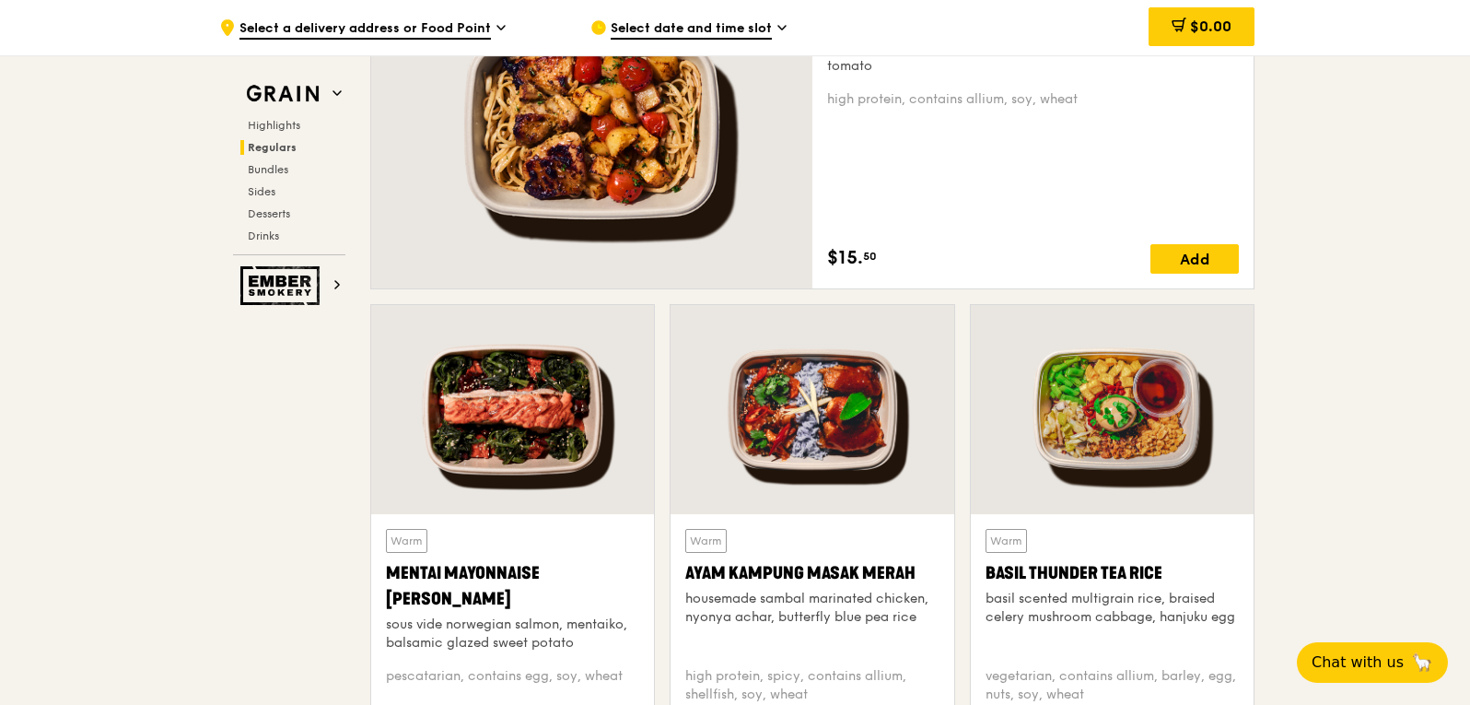
click at [622, 208] on div at bounding box center [591, 125] width 441 height 325
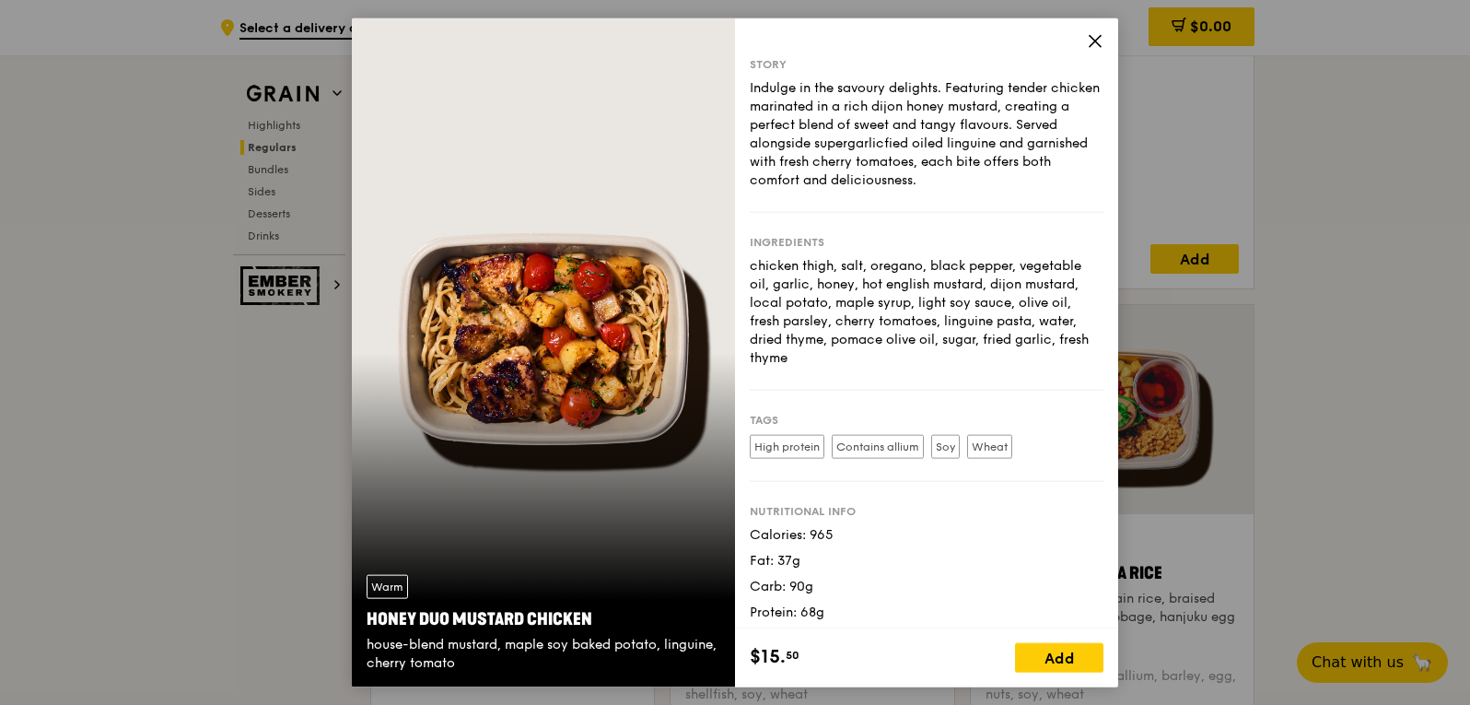
click at [1094, 38] on icon at bounding box center [1095, 40] width 17 height 17
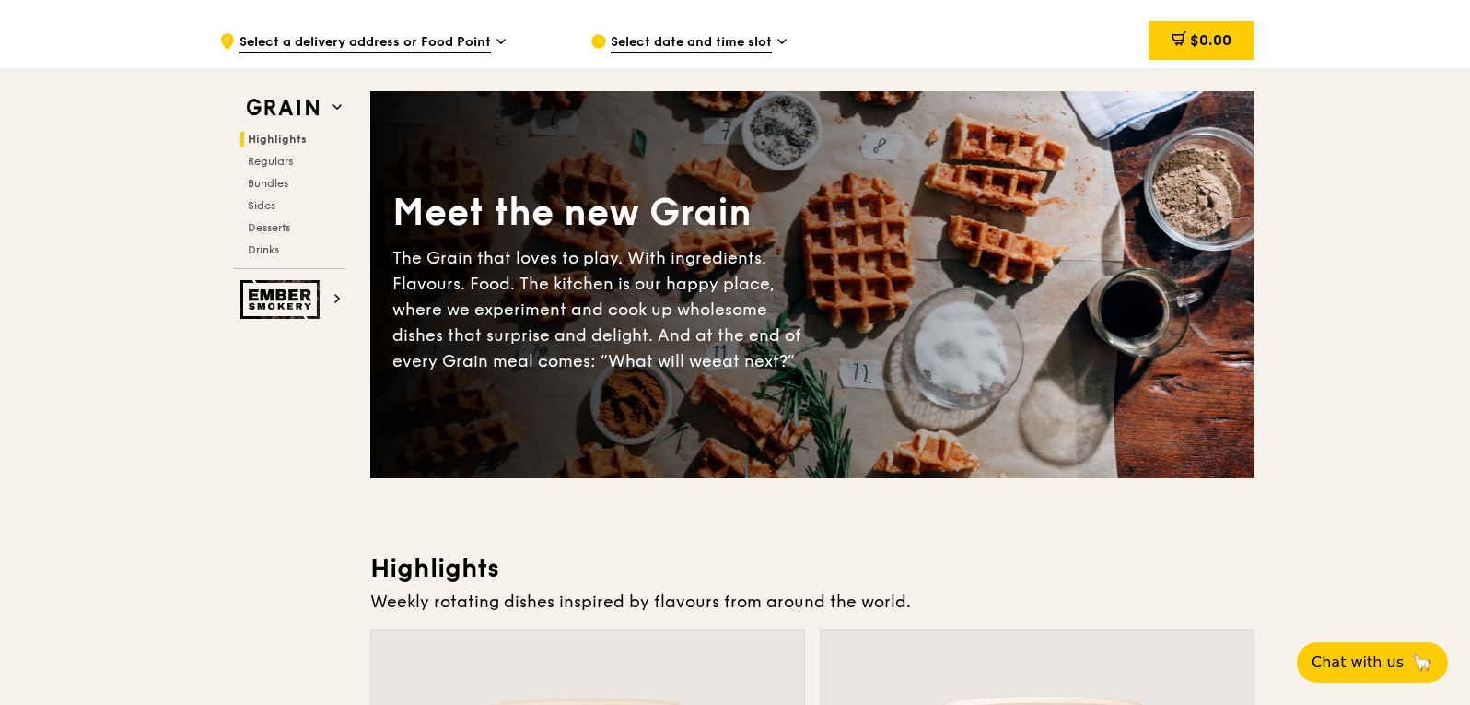
scroll to position [0, 0]
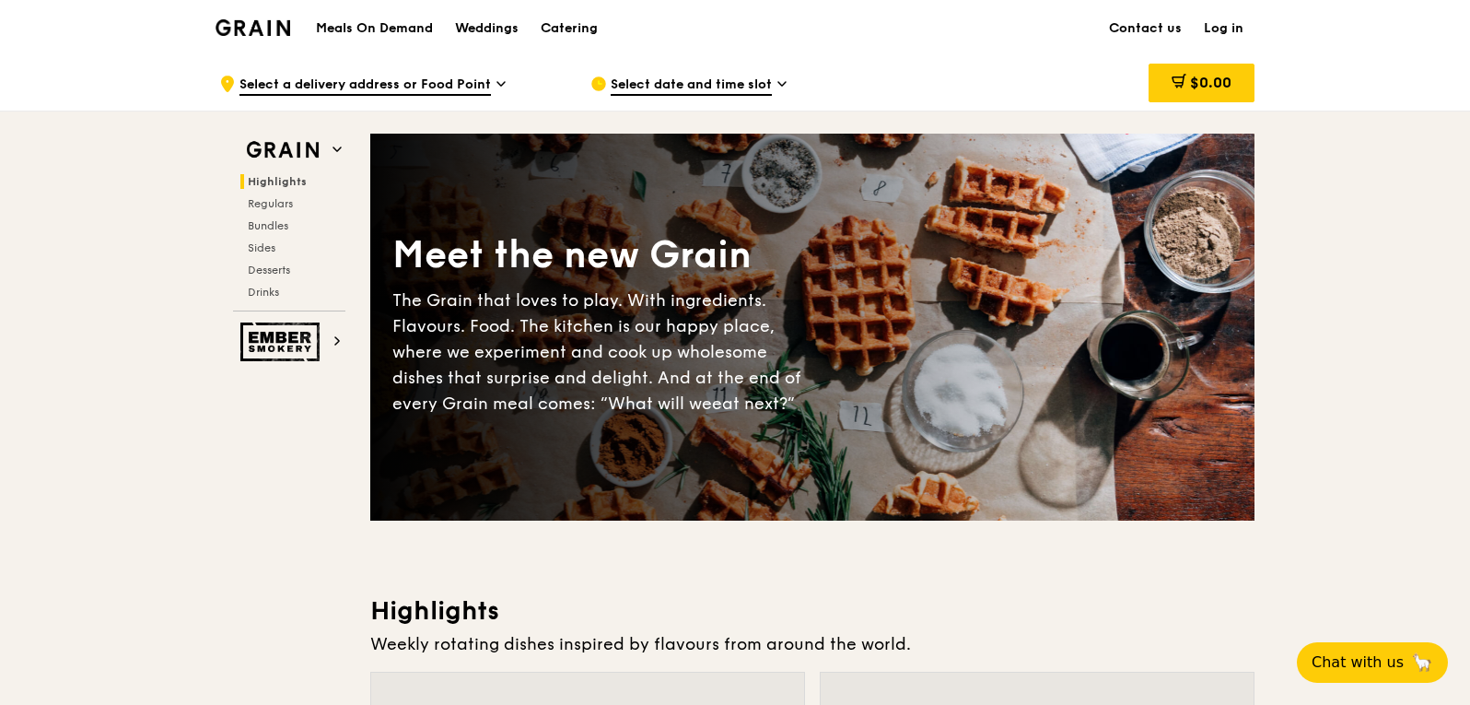
click at [280, 28] on img at bounding box center [253, 27] width 75 height 17
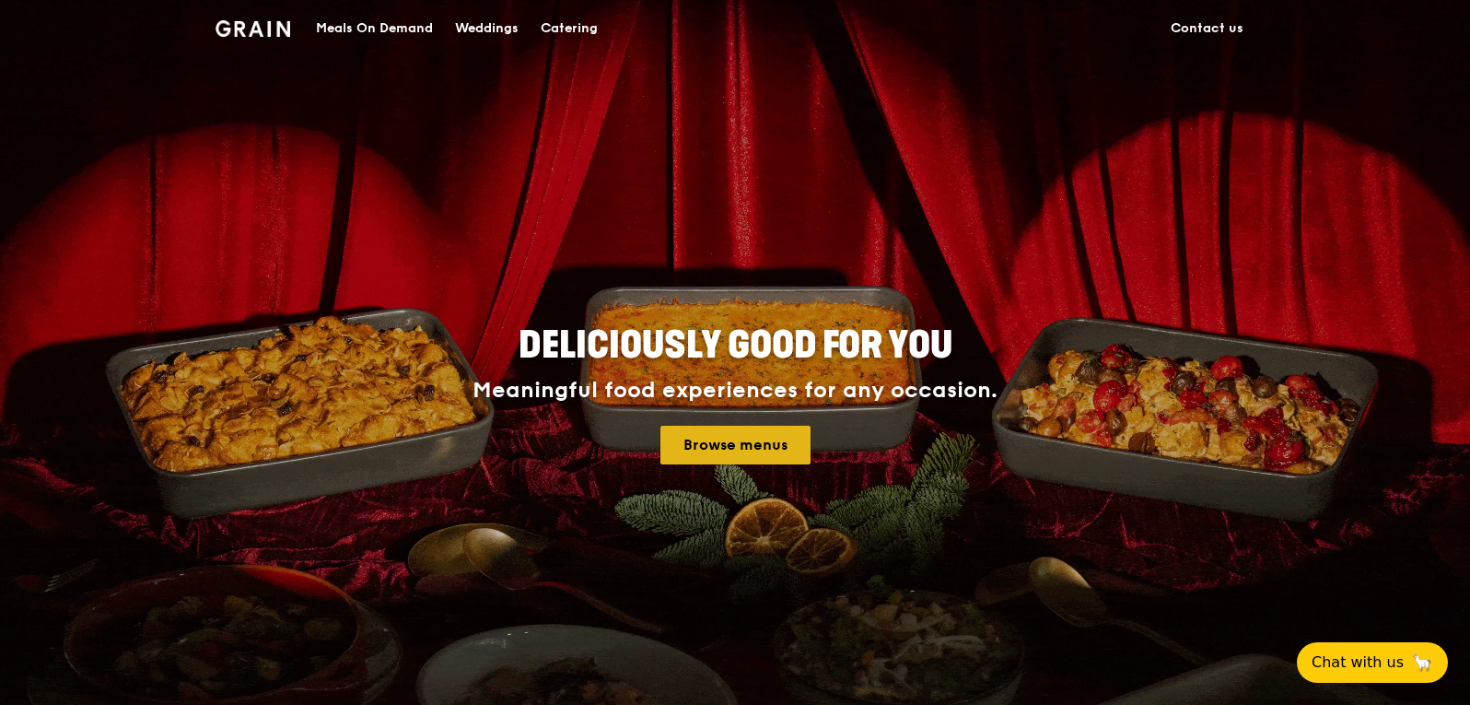
click at [736, 461] on link "Browse menus" at bounding box center [736, 445] width 150 height 39
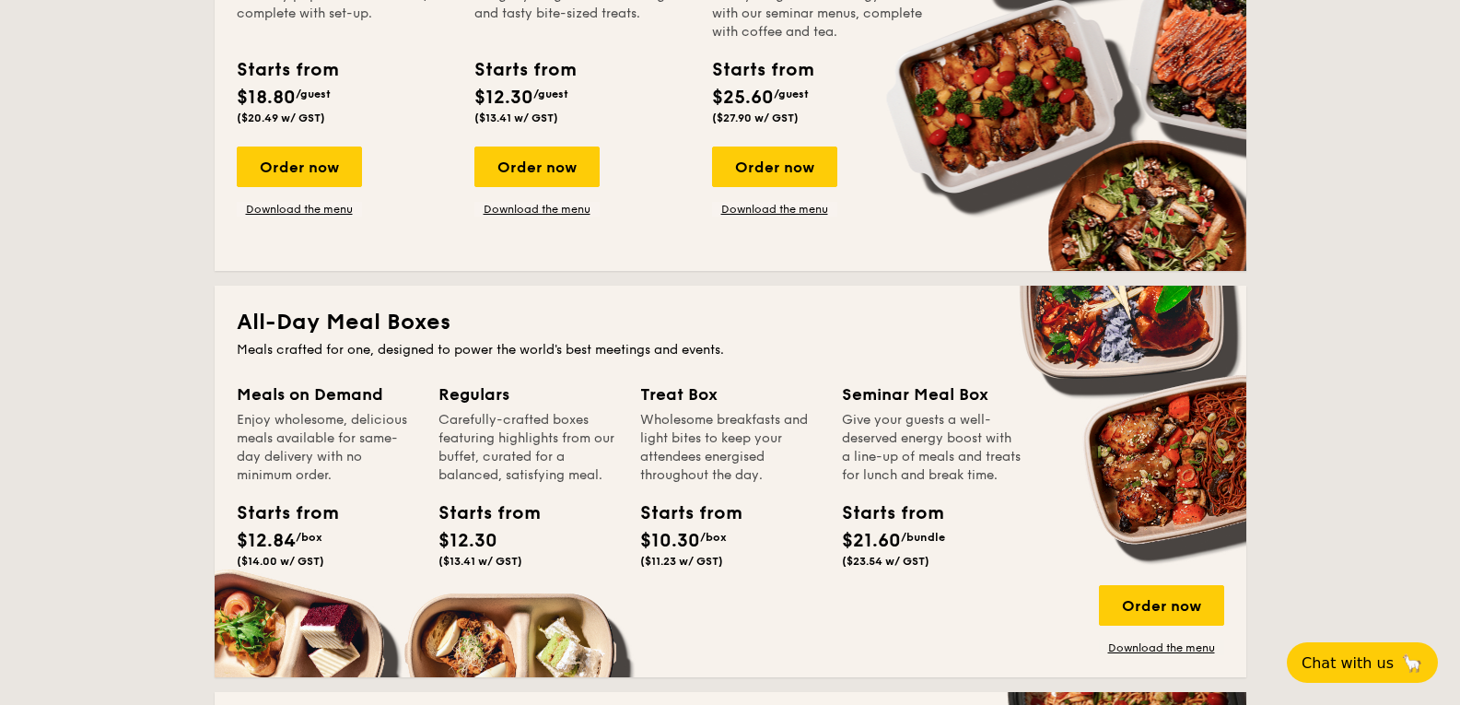
scroll to position [1105, 0]
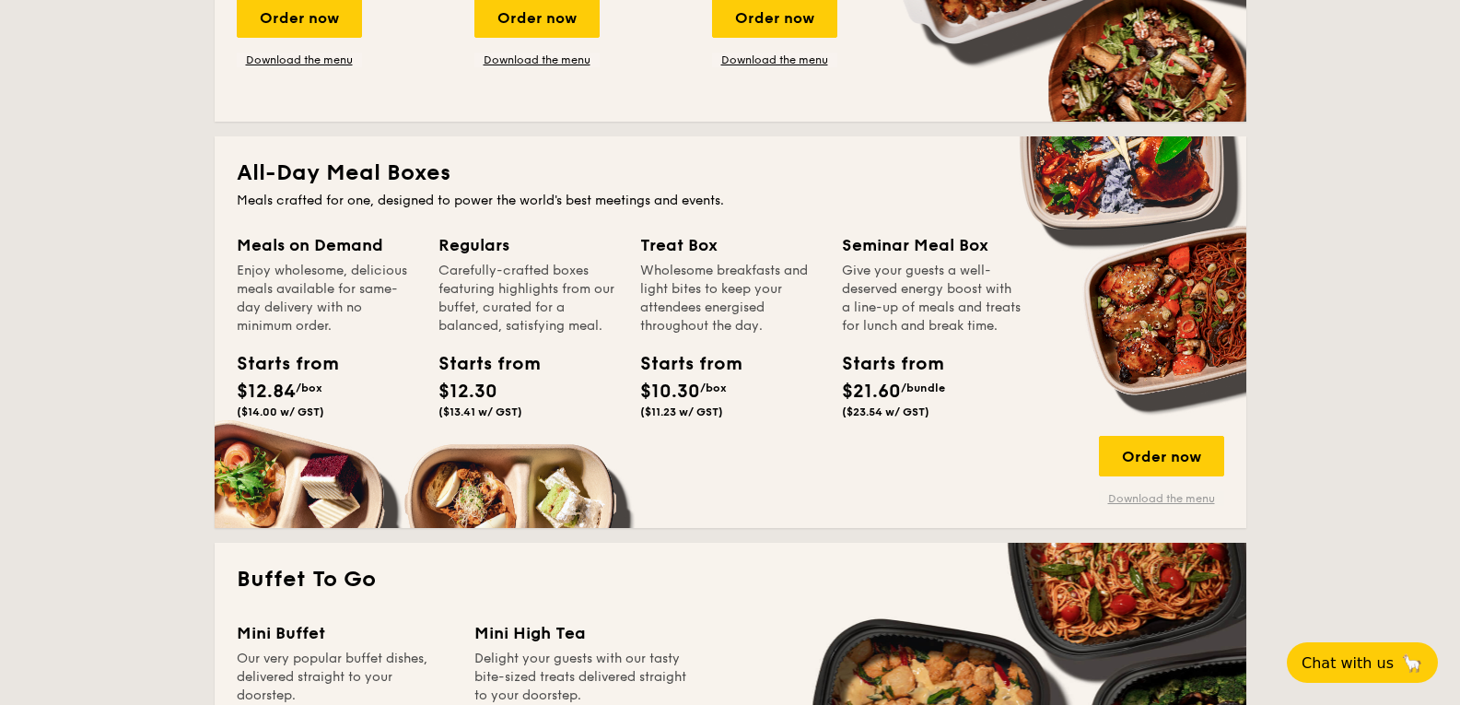
click at [1131, 503] on link "Download the menu" at bounding box center [1161, 498] width 125 height 15
